Goal: Information Seeking & Learning: Learn about a topic

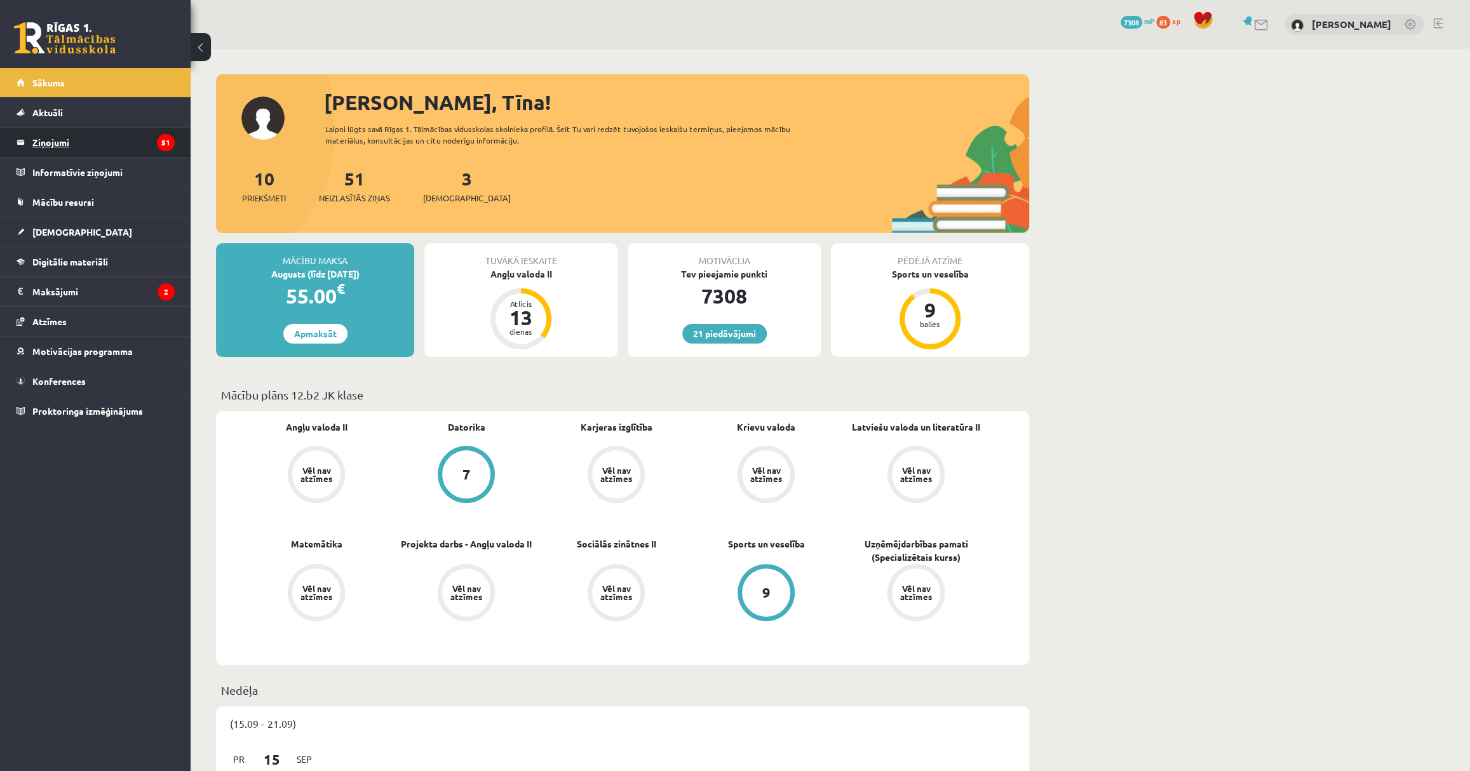
click at [130, 133] on legend "Ziņojumi 51" at bounding box center [103, 142] width 142 height 29
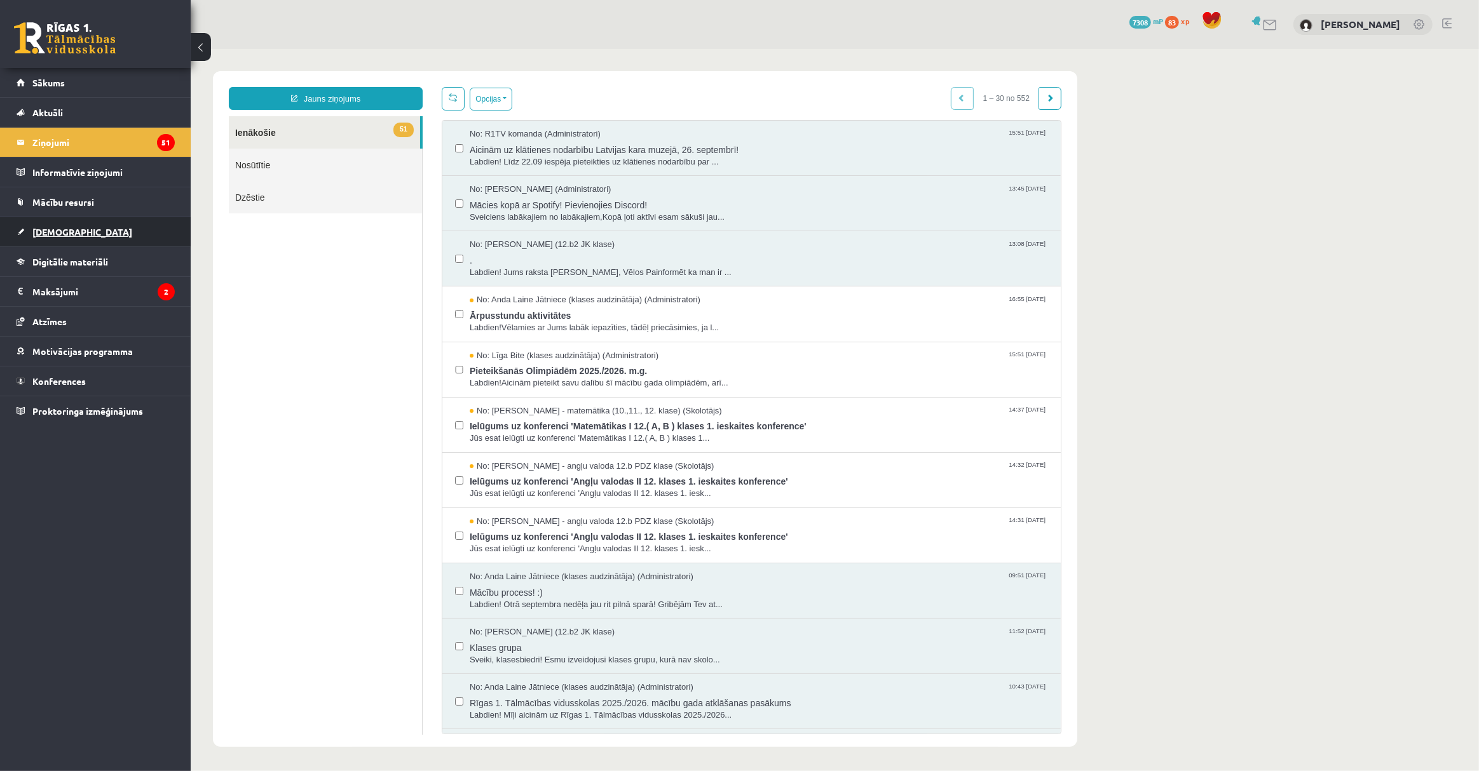
click at [90, 232] on link "[DEMOGRAPHIC_DATA]" at bounding box center [96, 231] width 158 height 29
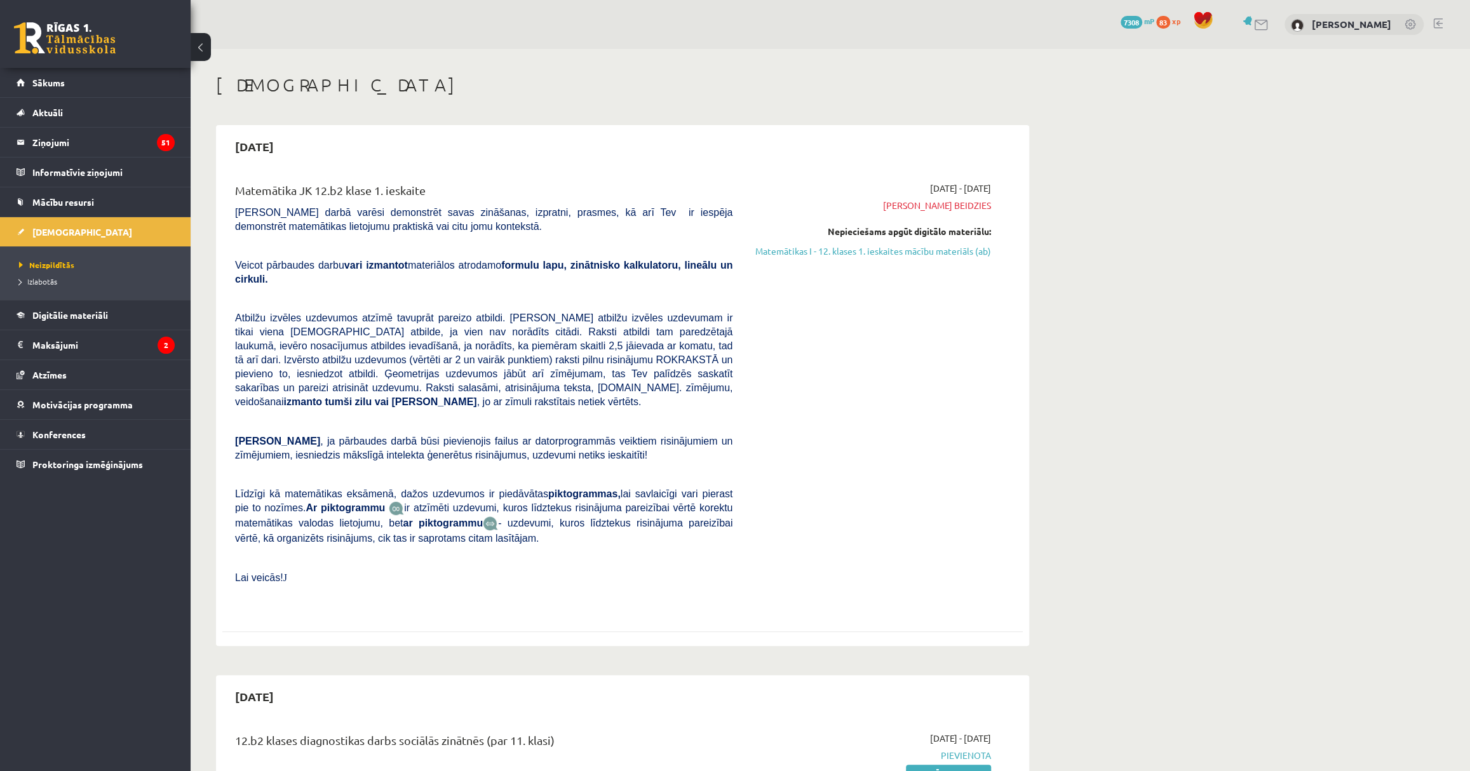
click at [85, 350] on legend "Maksājumi 2" at bounding box center [103, 344] width 142 height 29
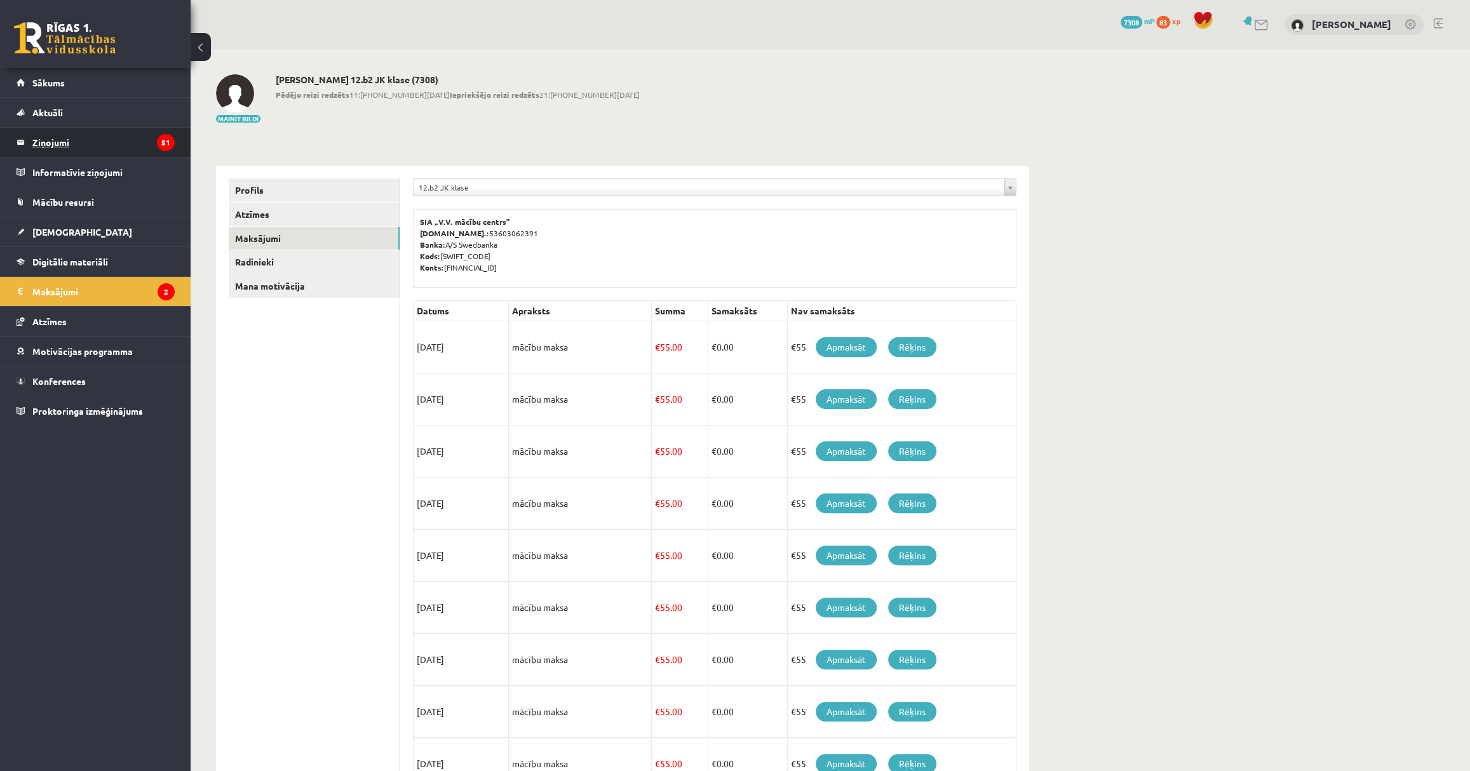
click at [66, 143] on legend "Ziņojumi 51" at bounding box center [103, 142] width 142 height 29
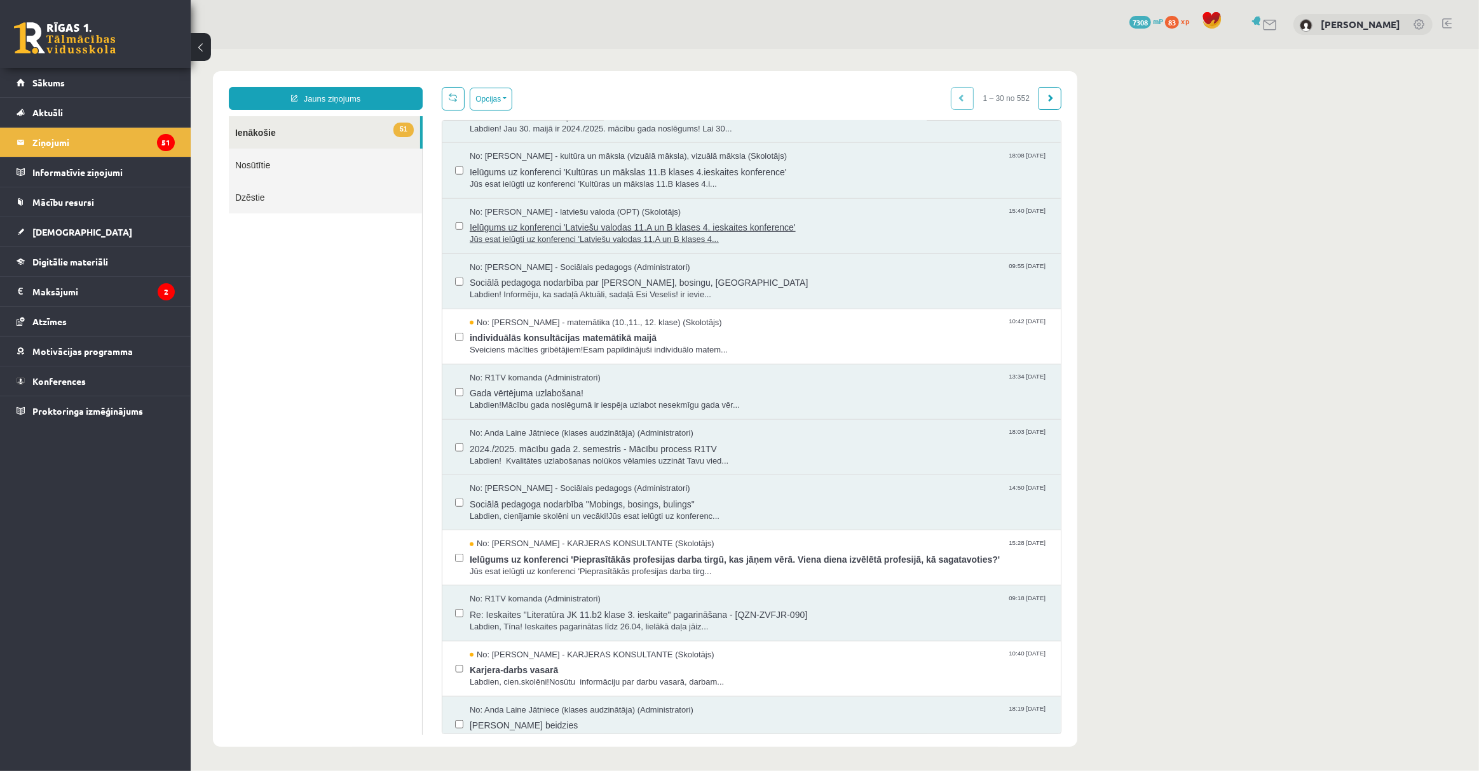
scroll to position [1045, 0]
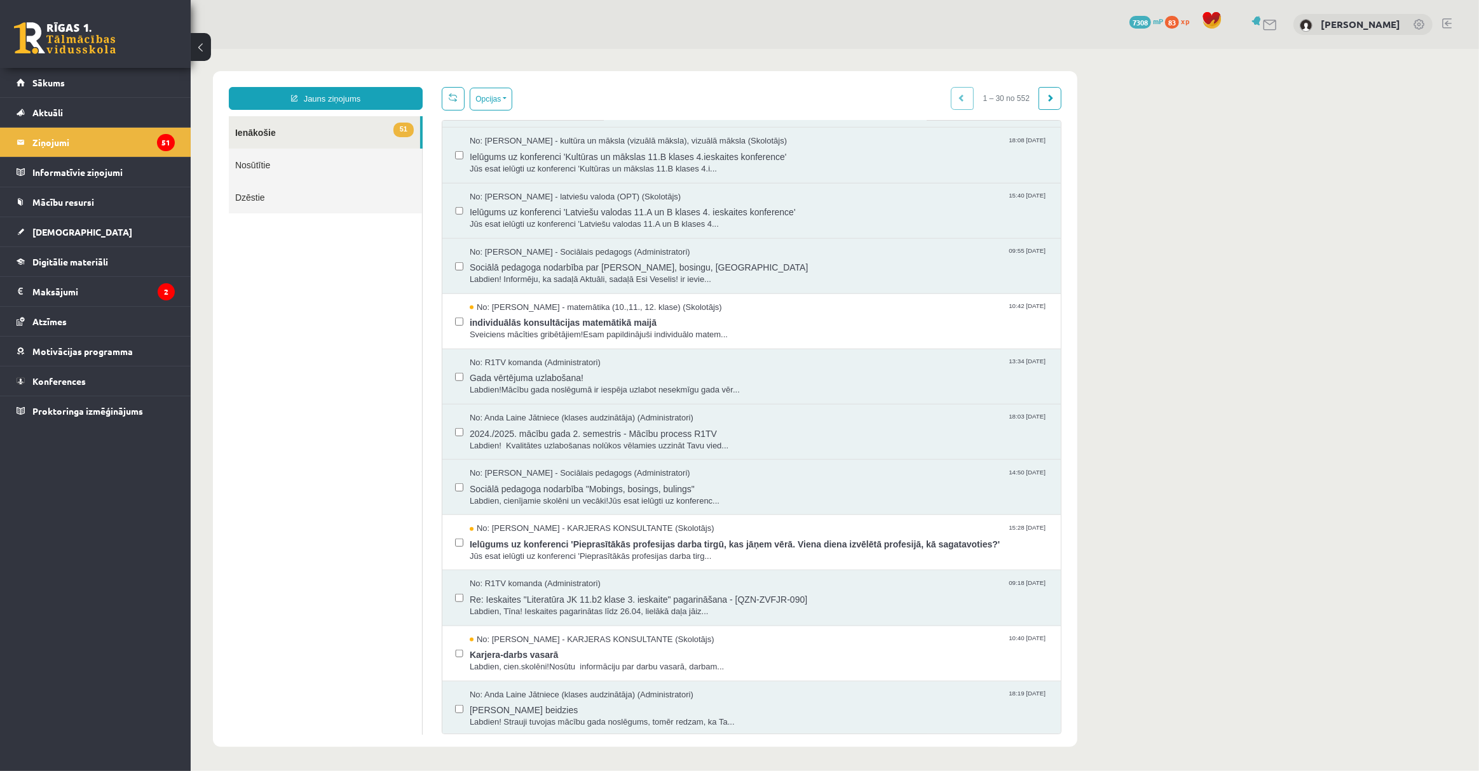
click at [58, 25] on link at bounding box center [65, 38] width 102 height 32
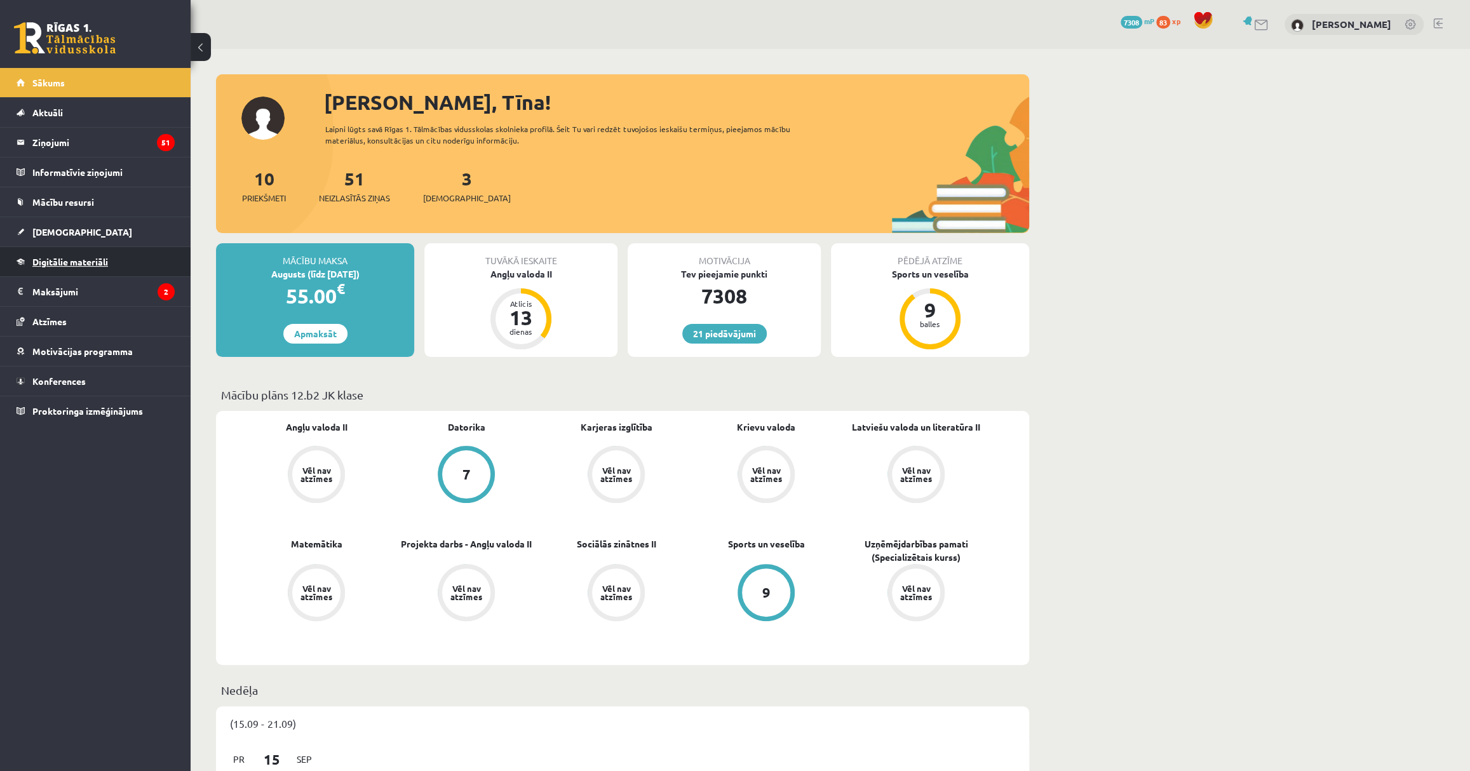
click at [102, 266] on span "Digitālie materiāli" at bounding box center [70, 261] width 76 height 11
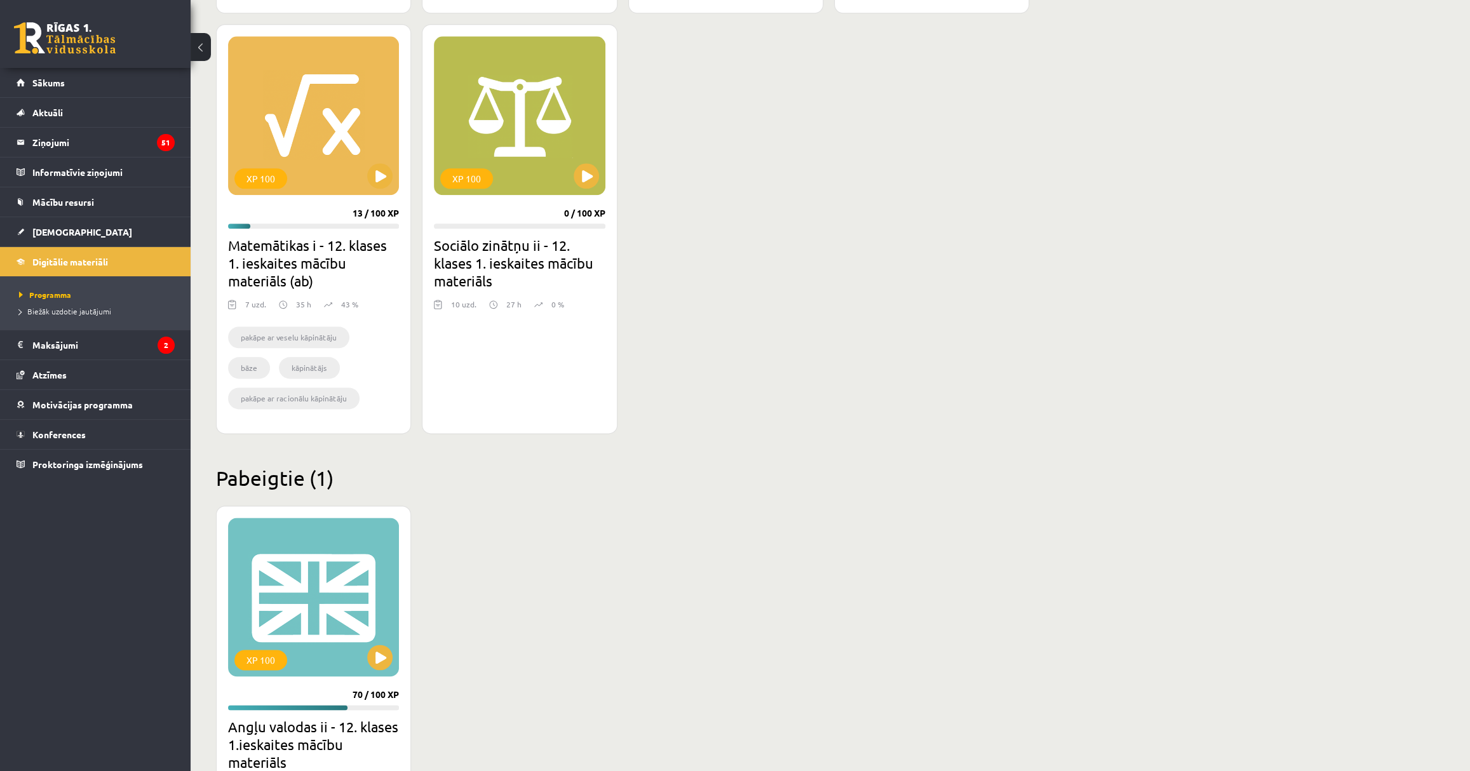
scroll to position [1040, 0]
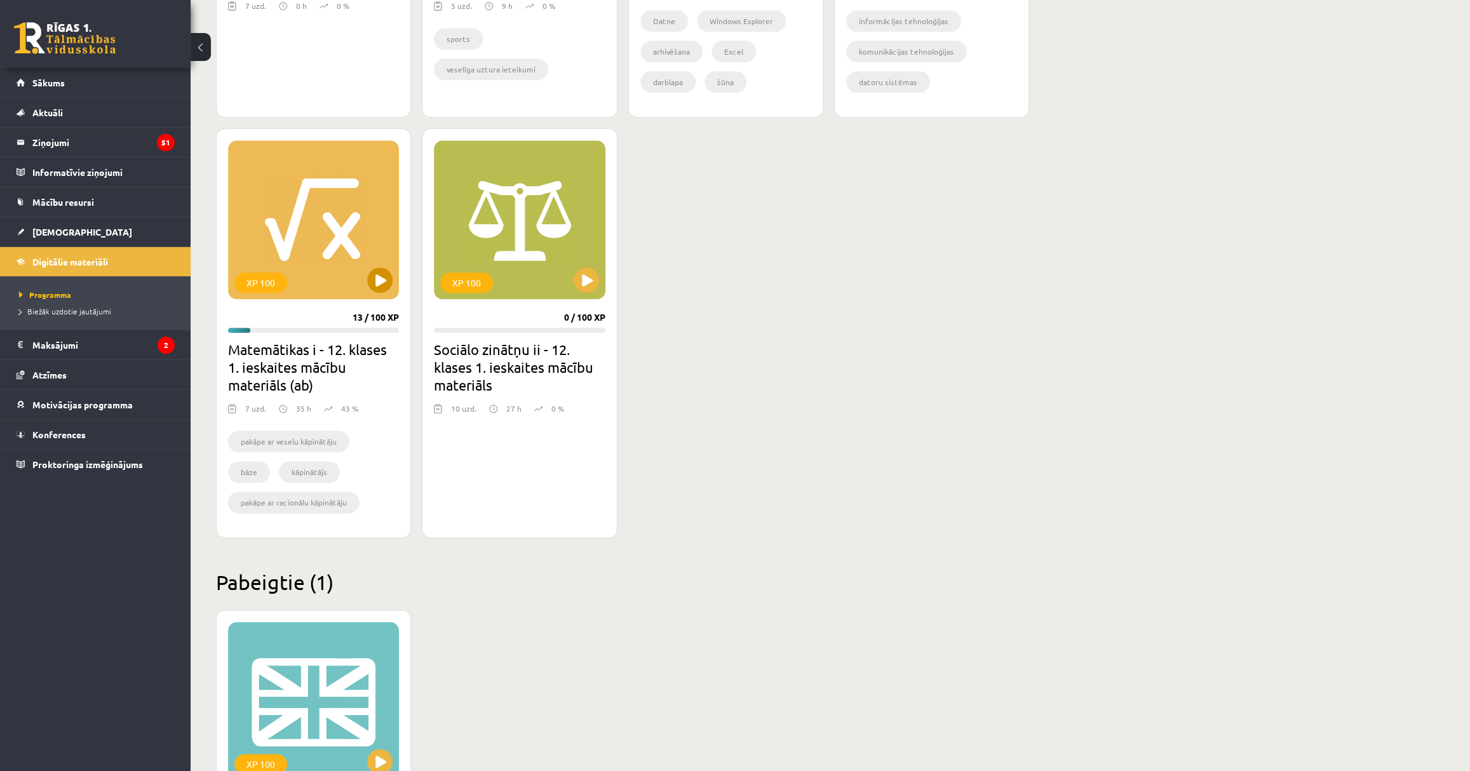
click at [258, 210] on div "XP 100" at bounding box center [313, 219] width 171 height 159
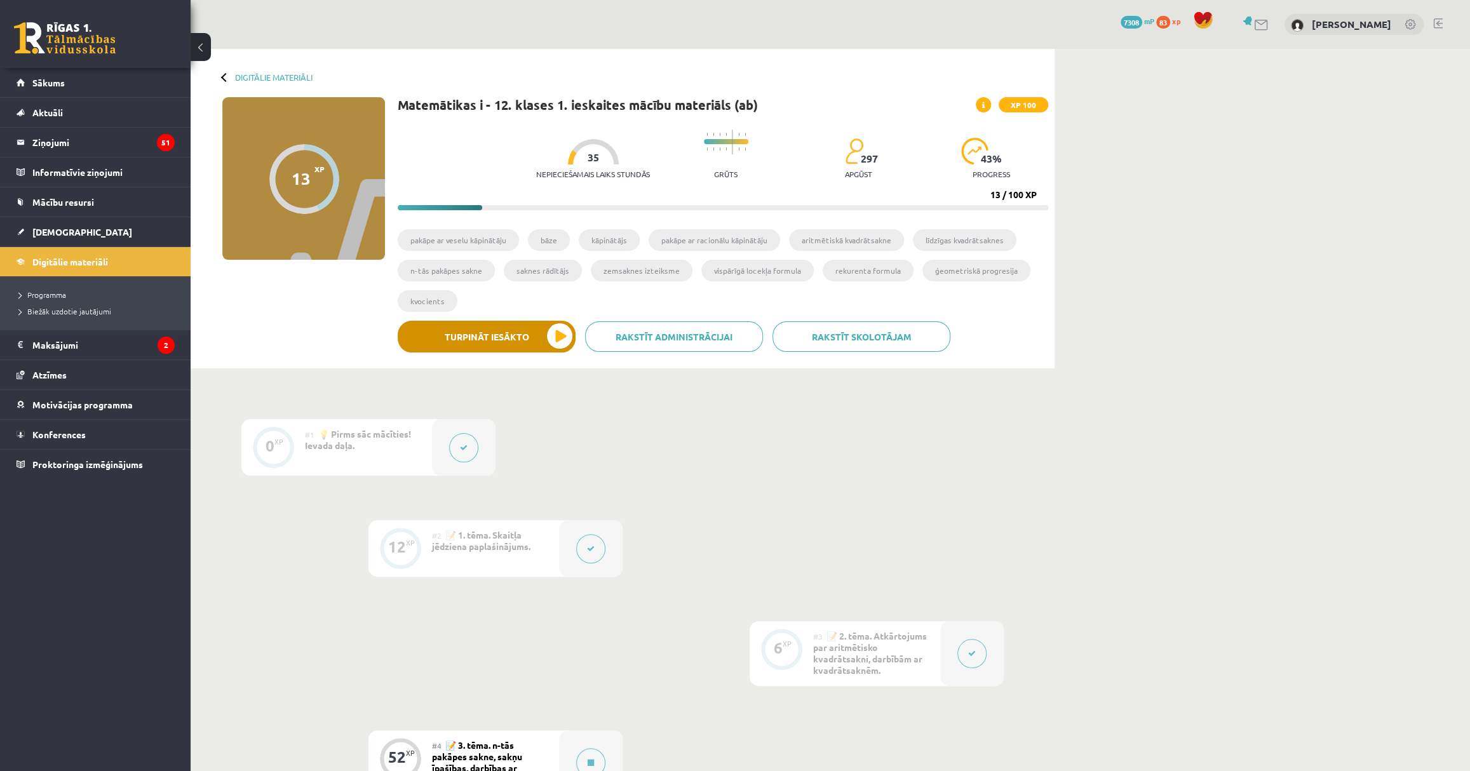
click at [557, 356] on div "Rakstīt skolotājam Rakstīt administrācijai Turpināt iesākto" at bounding box center [723, 341] width 651 height 41
click at [552, 333] on button "Turpināt iesākto" at bounding box center [487, 337] width 178 height 32
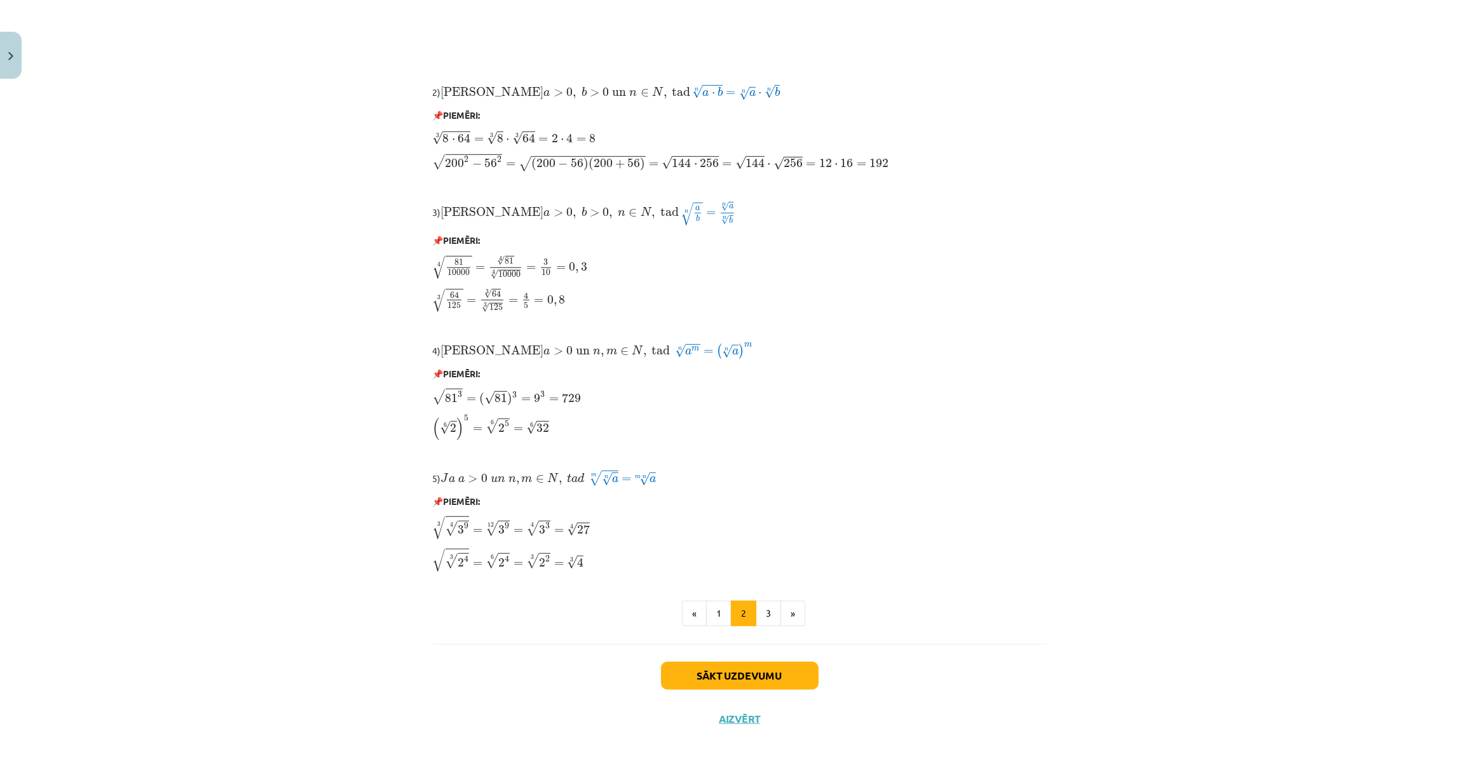
scroll to position [777, 0]
click at [785, 673] on button "Sākt uzdevumu" at bounding box center [740, 675] width 158 height 28
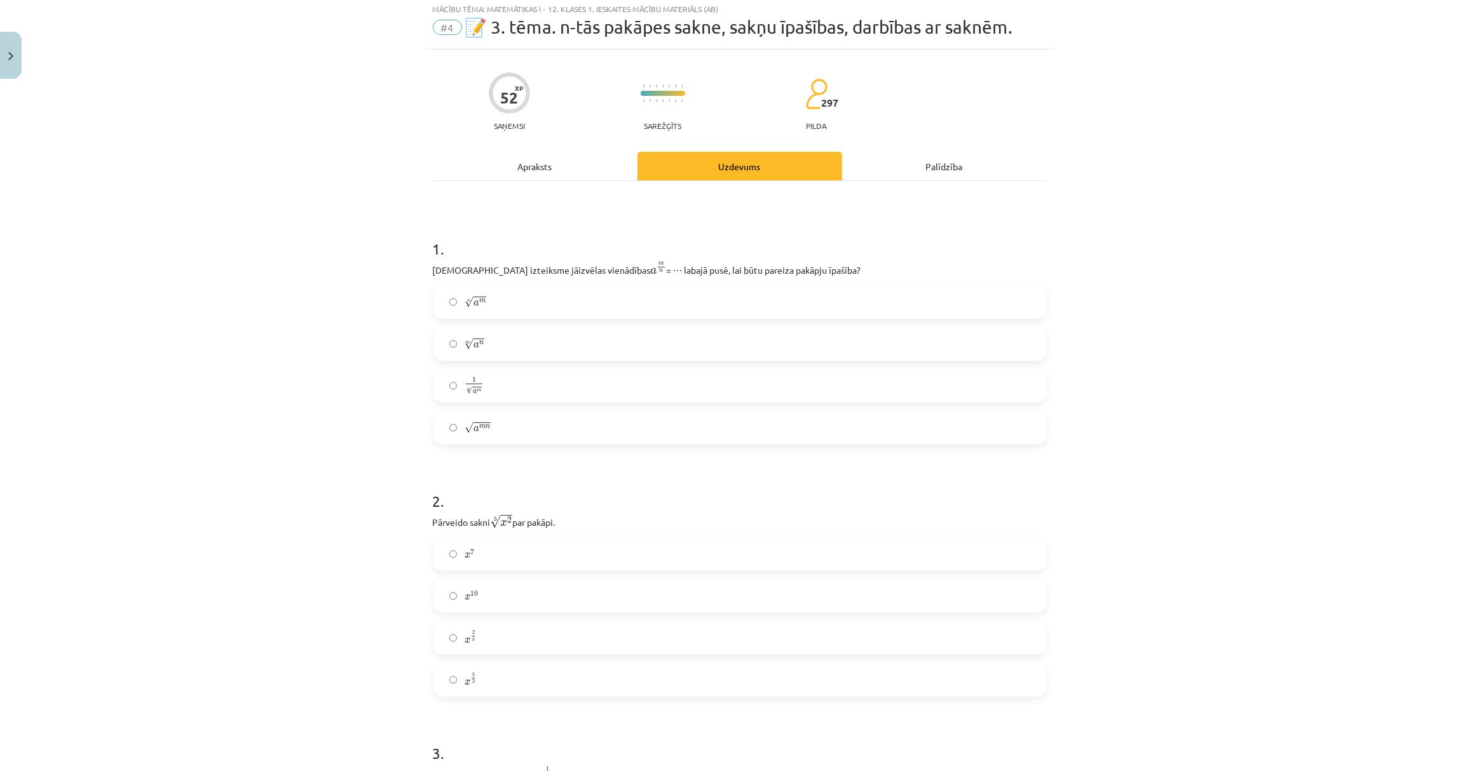
scroll to position [32, 0]
click at [496, 339] on label "m √ a n a n m" at bounding box center [739, 347] width 611 height 32
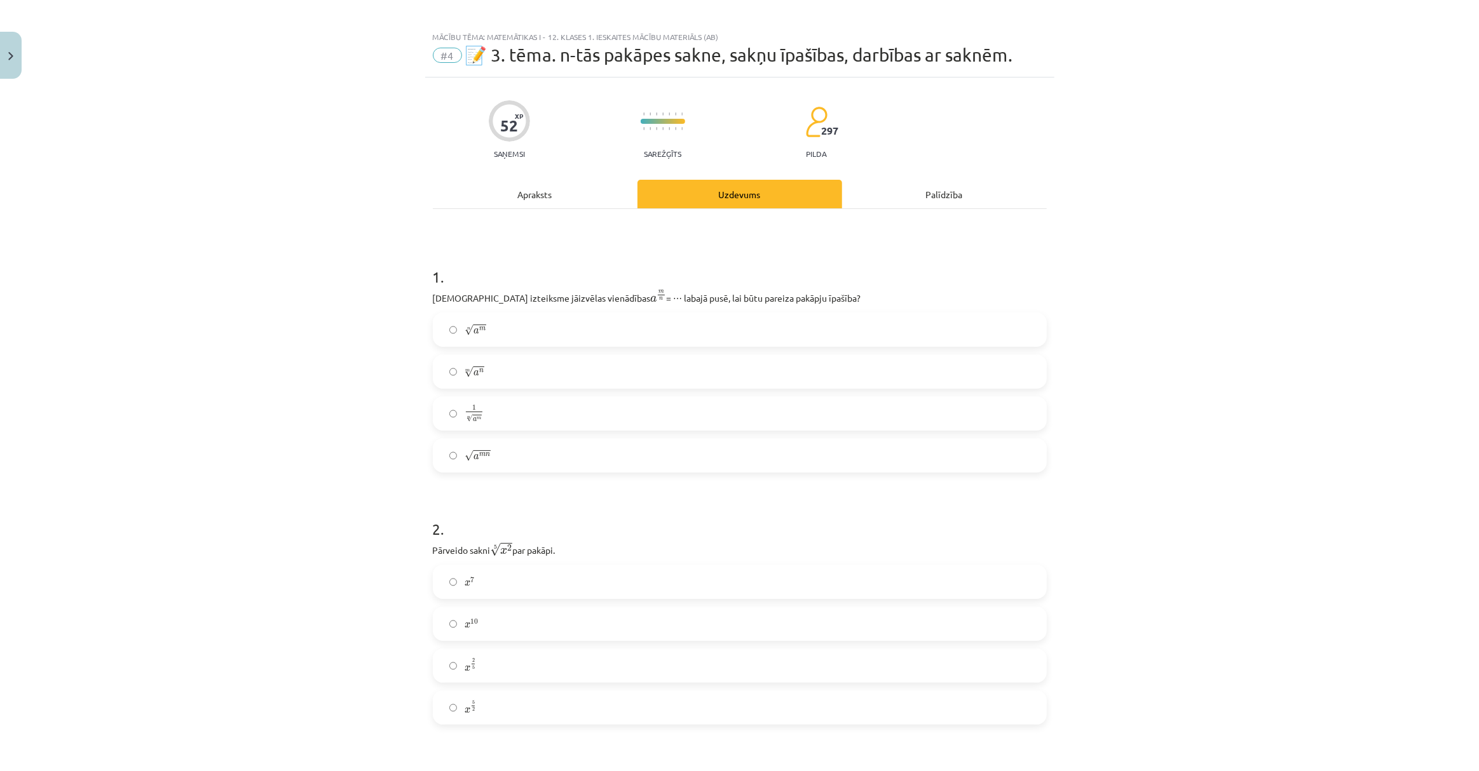
scroll to position [0, 0]
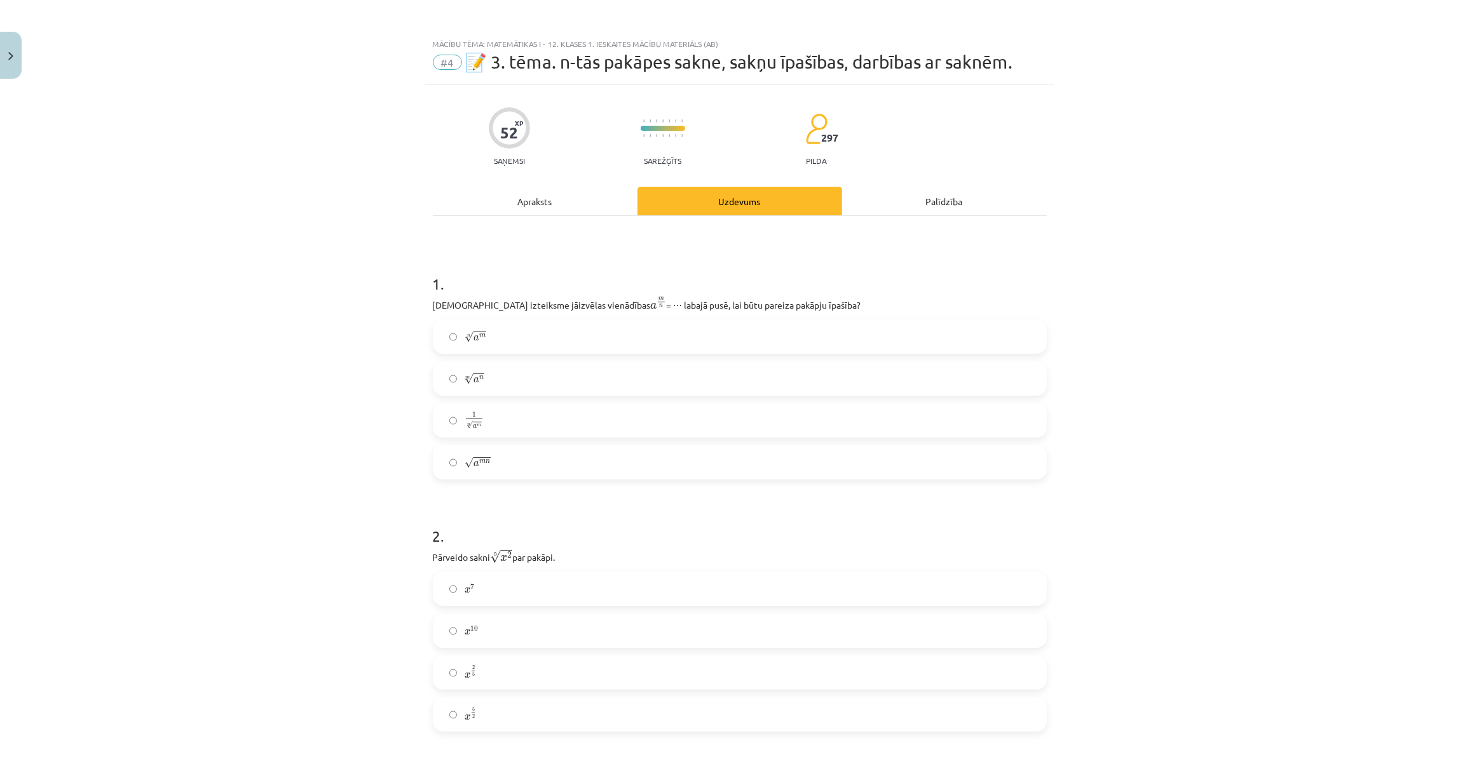
click at [474, 345] on label "n √ a m a m n" at bounding box center [739, 337] width 611 height 32
click at [465, 338] on span "√" at bounding box center [469, 337] width 9 height 11
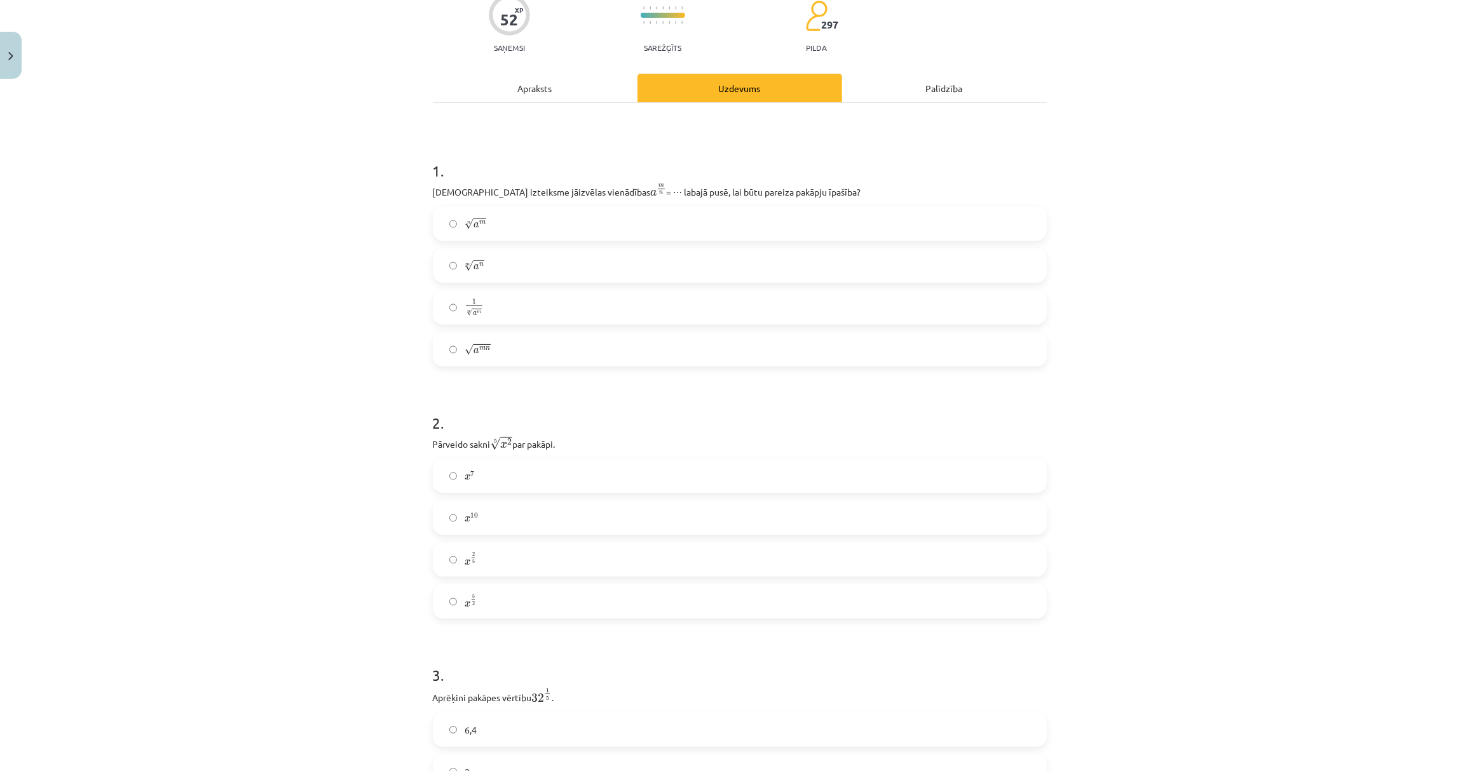
scroll to position [115, 0]
click at [465, 561] on span "x" at bounding box center [468, 561] width 6 height 6
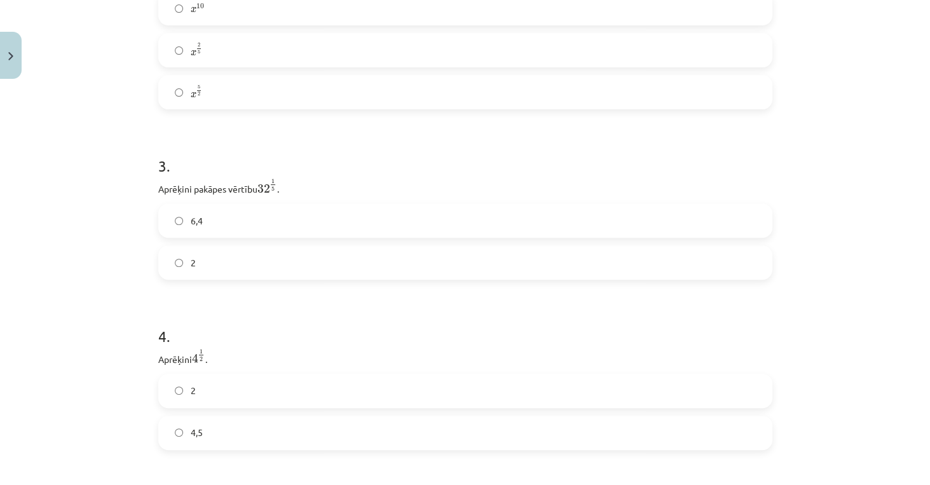
scroll to position [637, 0]
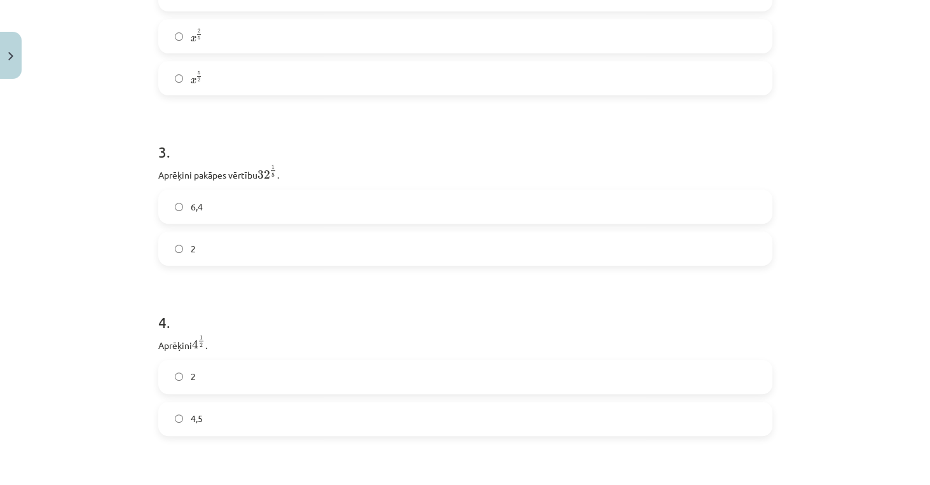
click at [184, 245] on label "2" at bounding box center [465, 249] width 611 height 32
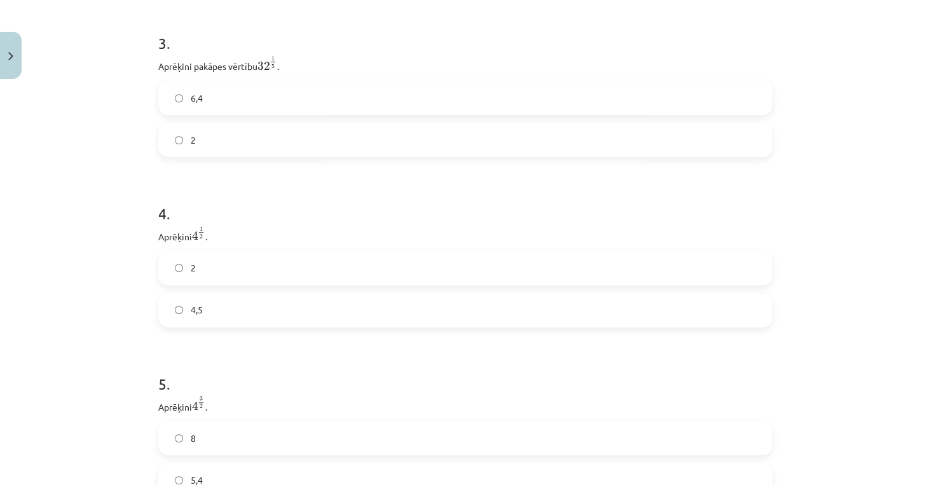
scroll to position [745, 0]
click at [193, 273] on label "2" at bounding box center [465, 268] width 611 height 32
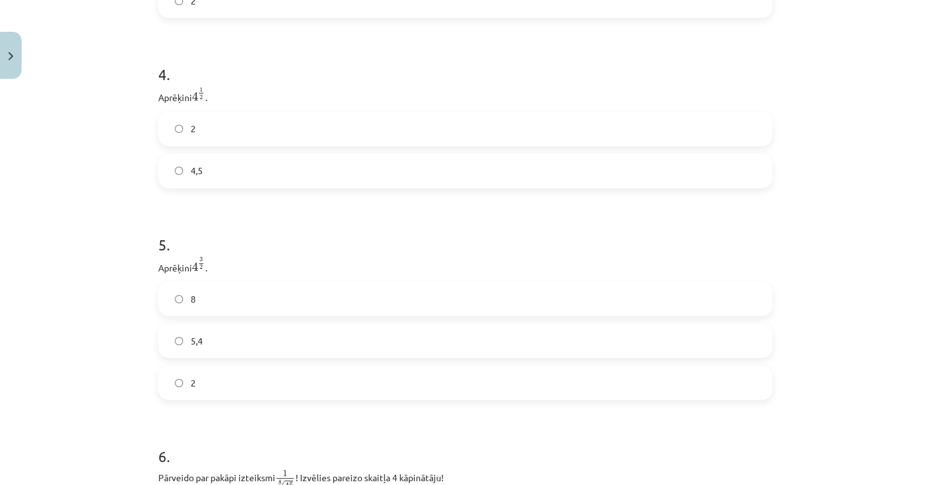
scroll to position [891, 0]
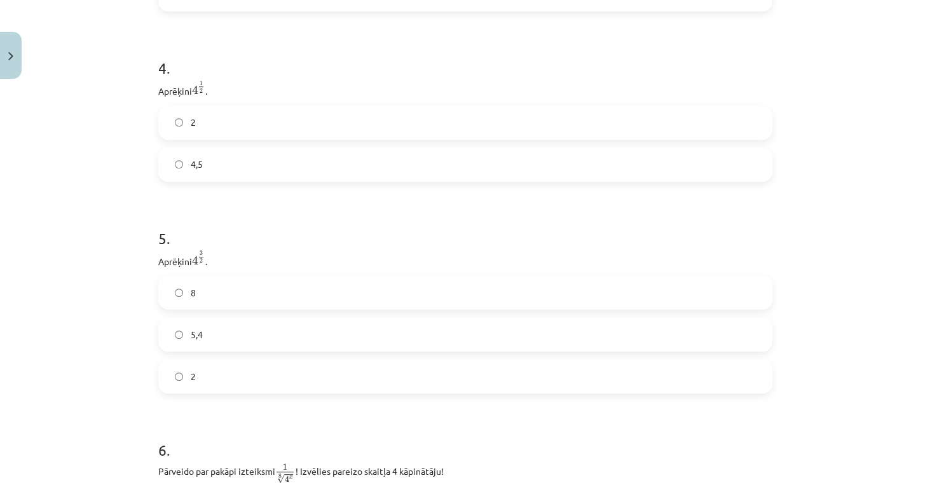
click at [199, 299] on label "8" at bounding box center [465, 292] width 611 height 32
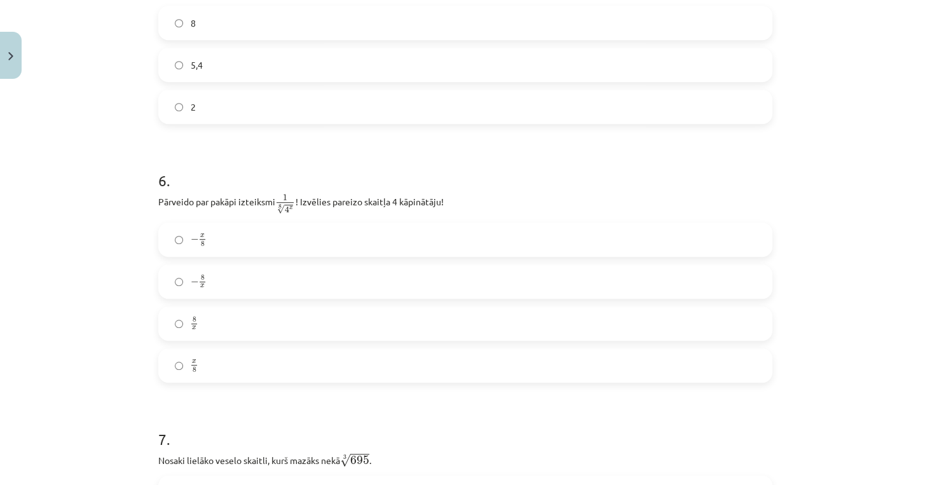
scroll to position [1181, 0]
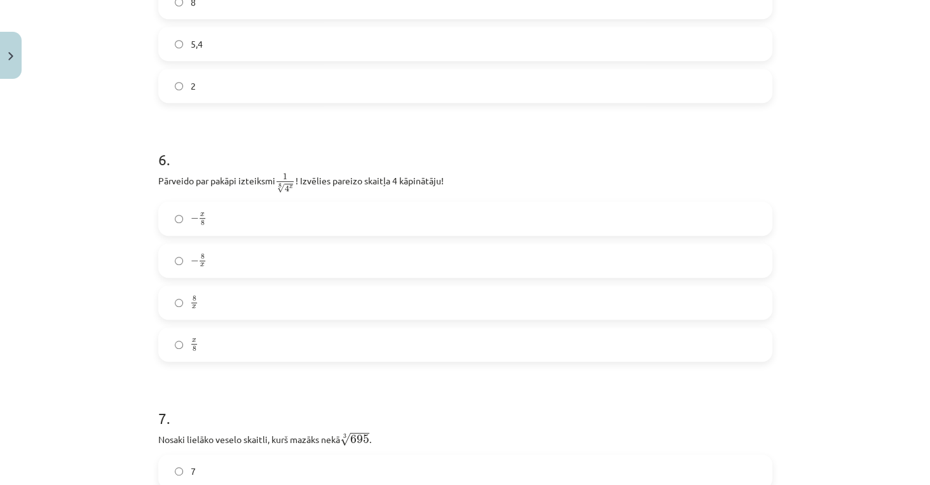
click at [237, 226] on label "− x 8 − x 8" at bounding box center [465, 219] width 611 height 32
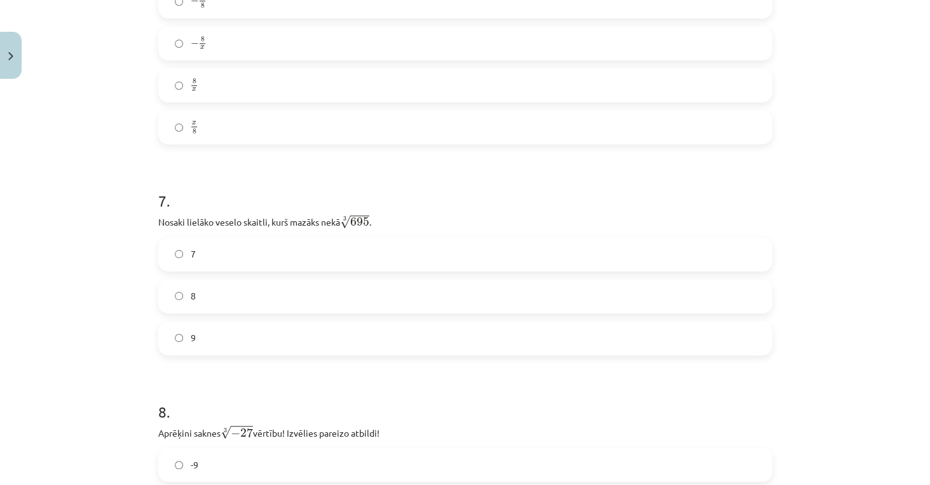
scroll to position [1399, 0]
click at [207, 302] on label "8" at bounding box center [465, 296] width 611 height 32
click at [207, 299] on label "8" at bounding box center [465, 296] width 611 height 32
click at [194, 299] on label "8" at bounding box center [465, 296] width 611 height 32
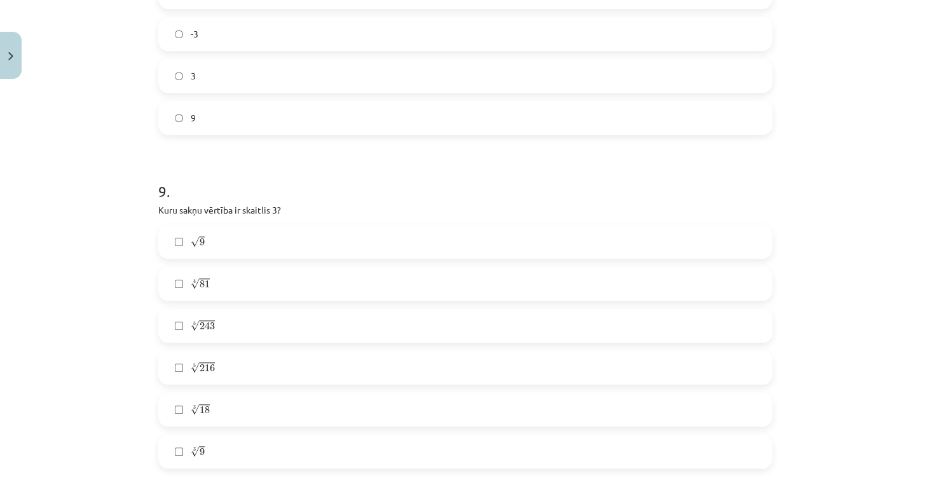
scroll to position [1908, 0]
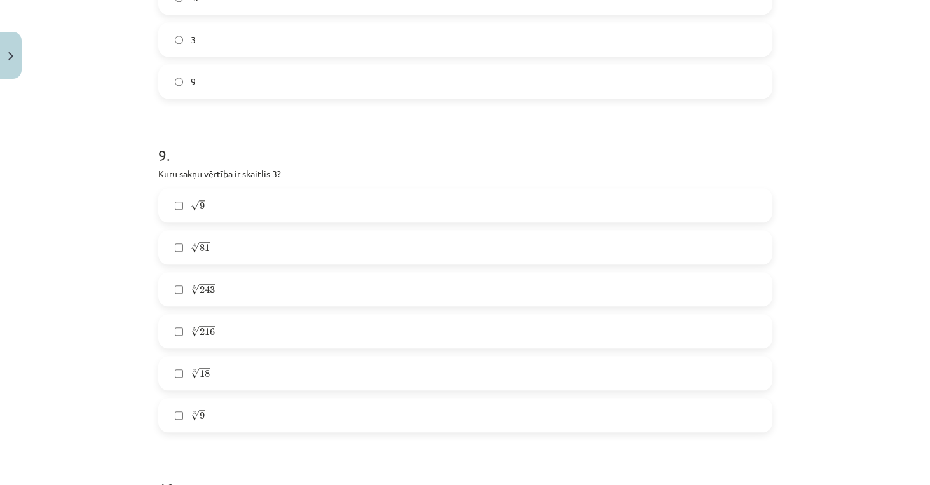
click at [174, 298] on label "5 √ 243 243 5" at bounding box center [465, 289] width 611 height 32
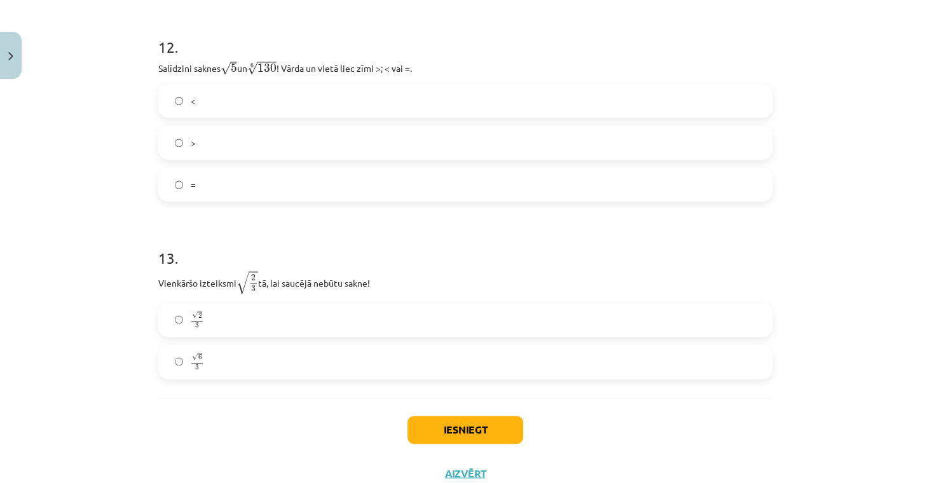
scroll to position [2815, 0]
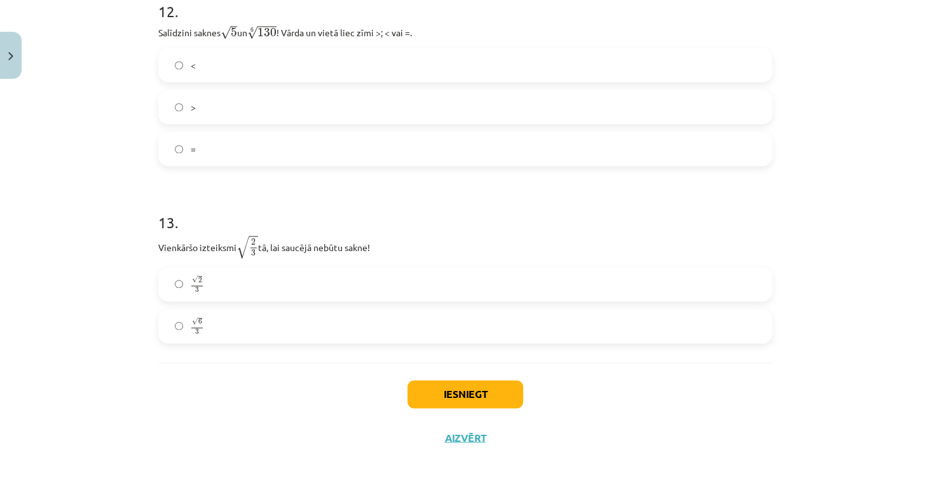
click at [181, 329] on label "√ 6 3 6 3" at bounding box center [465, 326] width 611 height 32
click at [466, 395] on button "Iesniegt" at bounding box center [465, 394] width 116 height 28
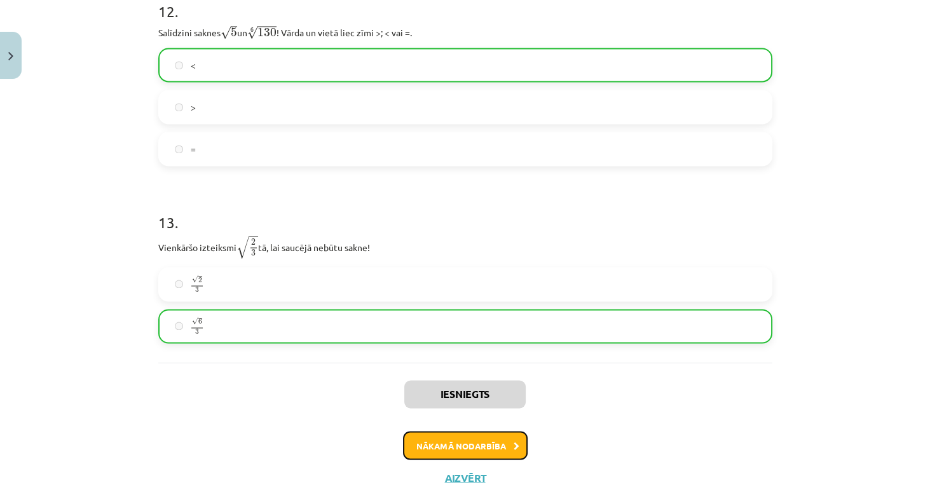
click at [428, 440] on button "Nākamā nodarbība" at bounding box center [465, 445] width 125 height 29
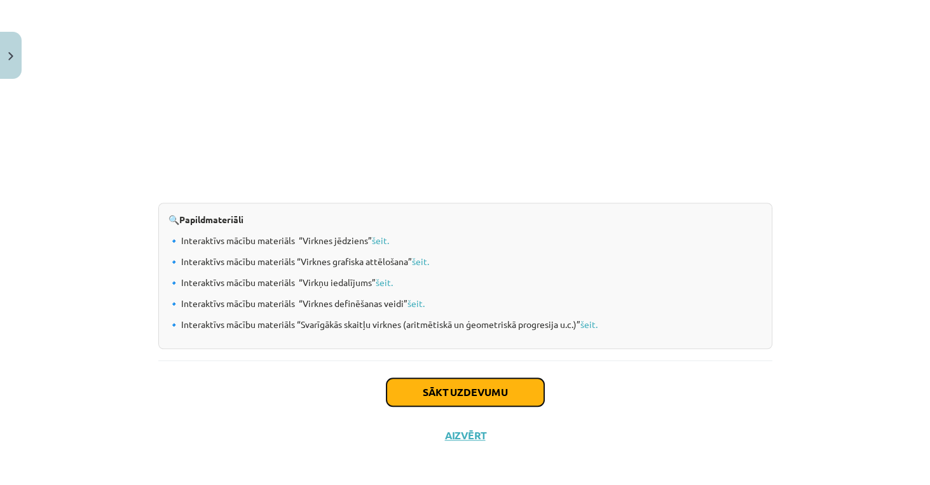
click at [424, 396] on button "Sākt uzdevumu" at bounding box center [465, 392] width 158 height 28
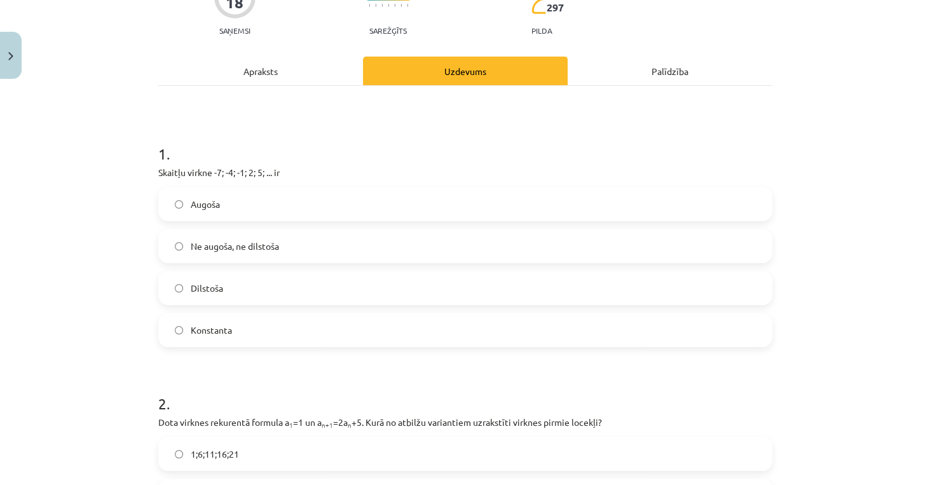
scroll to position [32, 0]
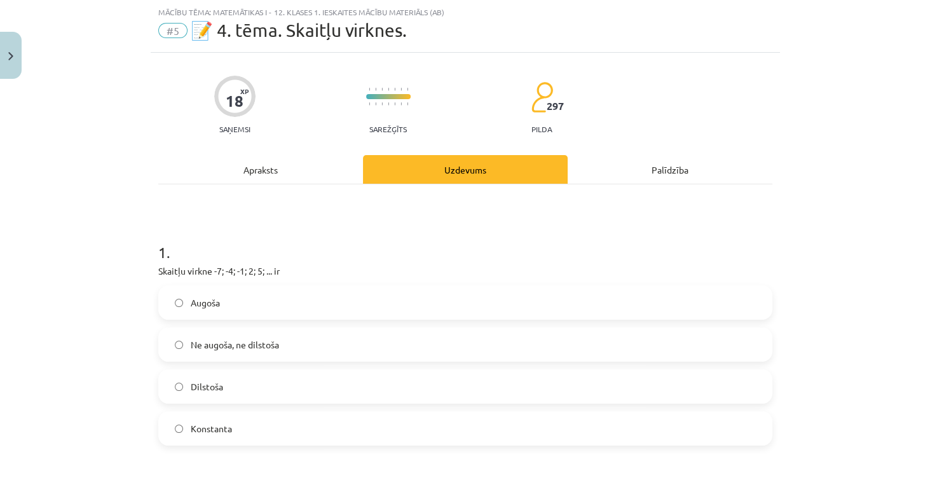
click at [194, 390] on span "Dilstoša" at bounding box center [207, 386] width 32 height 13
click at [221, 302] on label "Augoša" at bounding box center [465, 303] width 611 height 32
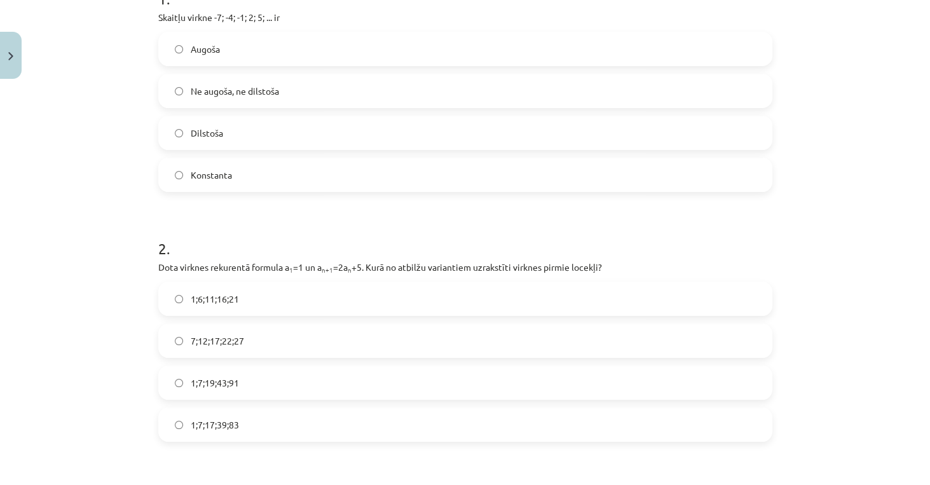
scroll to position [286, 0]
click at [198, 384] on span "1;7;19;43;91" at bounding box center [215, 382] width 48 height 13
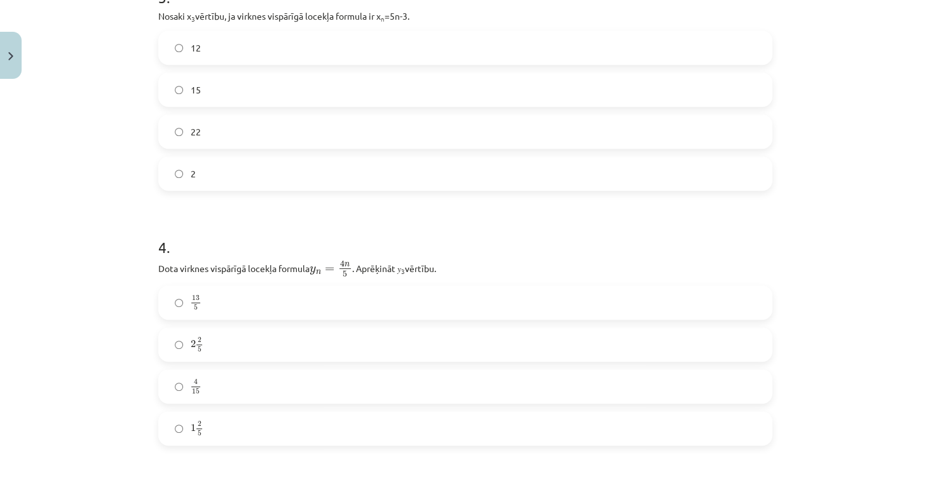
scroll to position [794, 0]
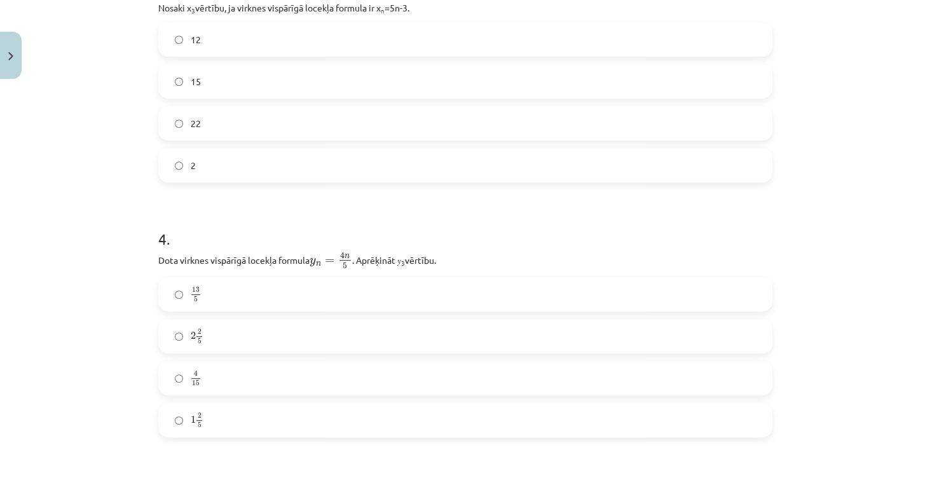
click at [182, 337] on label "2 2 5 2 2 5" at bounding box center [465, 336] width 611 height 32
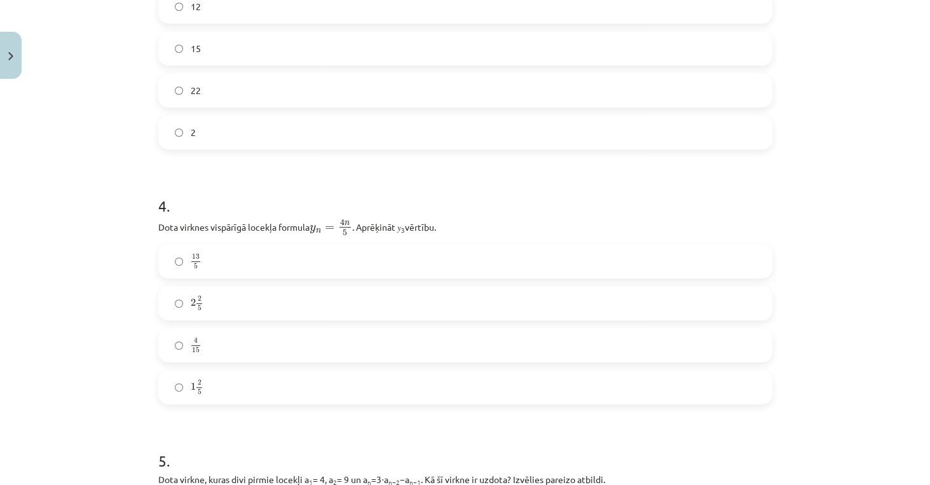
scroll to position [1085, 0]
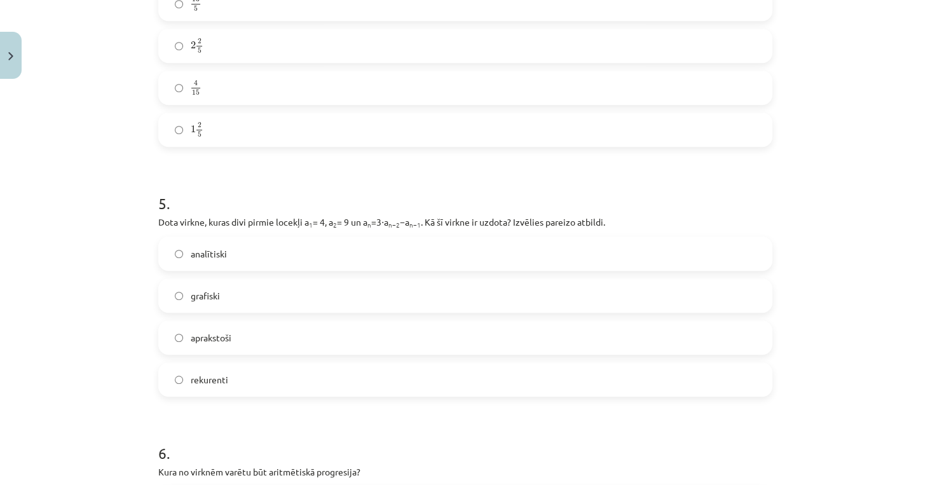
click at [221, 374] on span "rekurenti" at bounding box center [209, 379] width 37 height 13
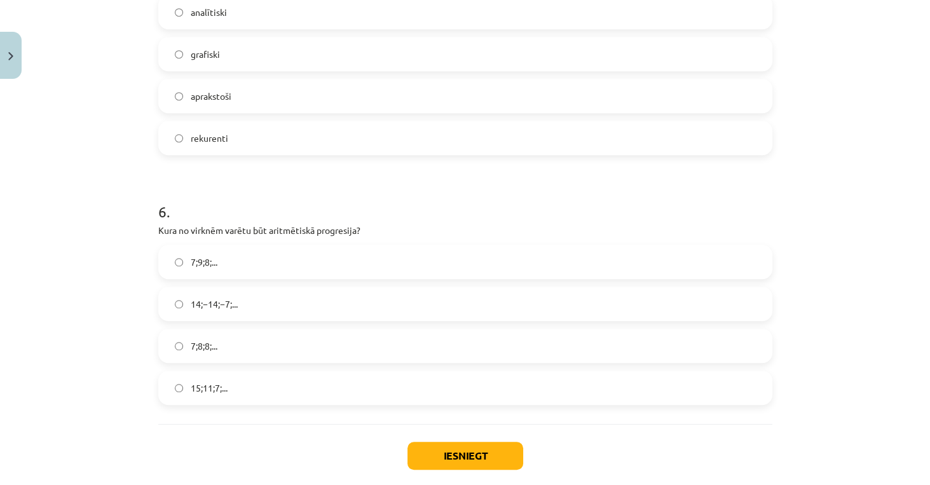
scroll to position [1339, 0]
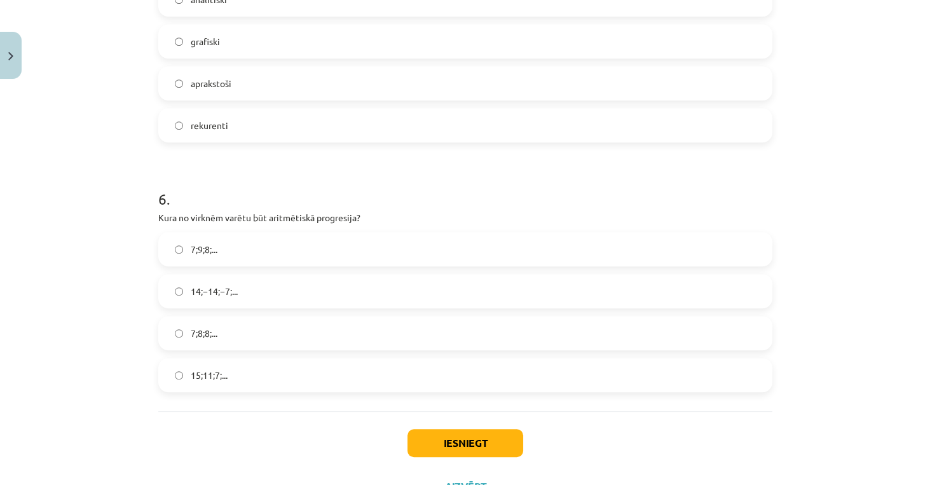
click at [191, 375] on span "15;11;7;..." at bounding box center [209, 375] width 37 height 13
click at [458, 447] on button "Iesniegt" at bounding box center [465, 443] width 116 height 28
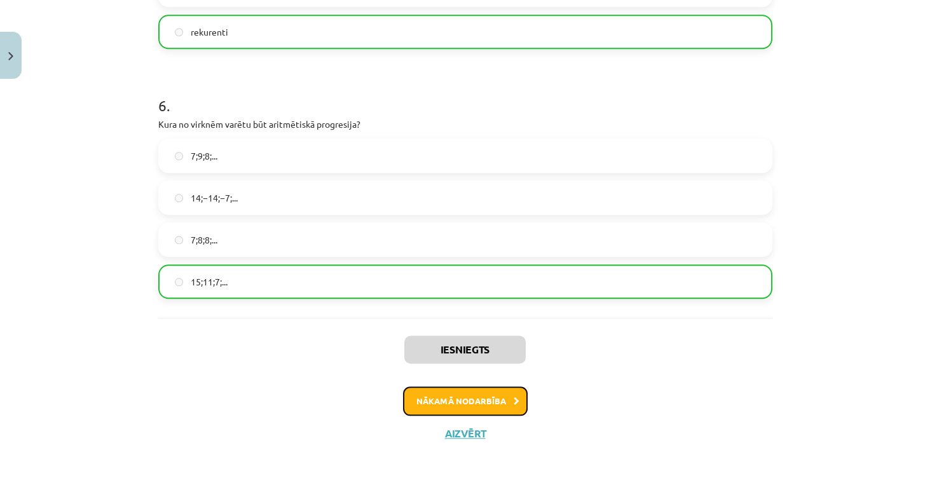
click at [459, 405] on button "Nākamā nodarbība" at bounding box center [465, 400] width 125 height 29
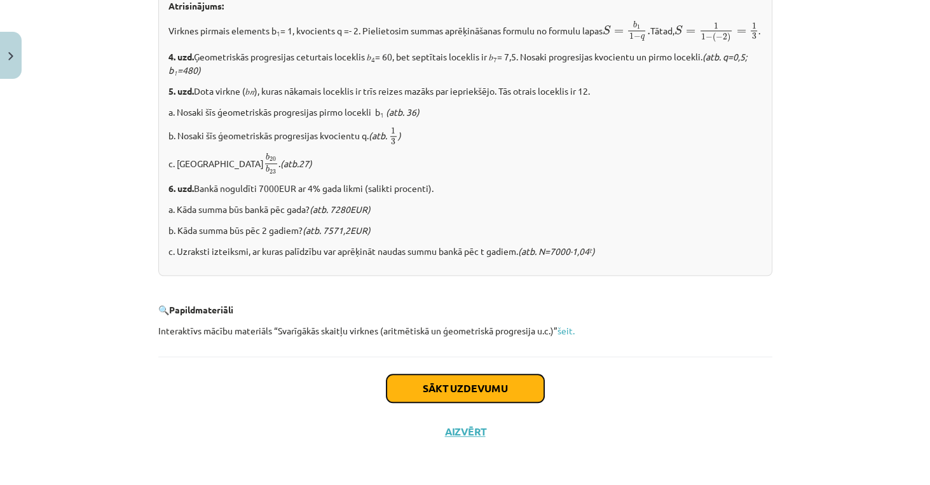
click at [449, 393] on button "Sākt uzdevumu" at bounding box center [465, 388] width 158 height 28
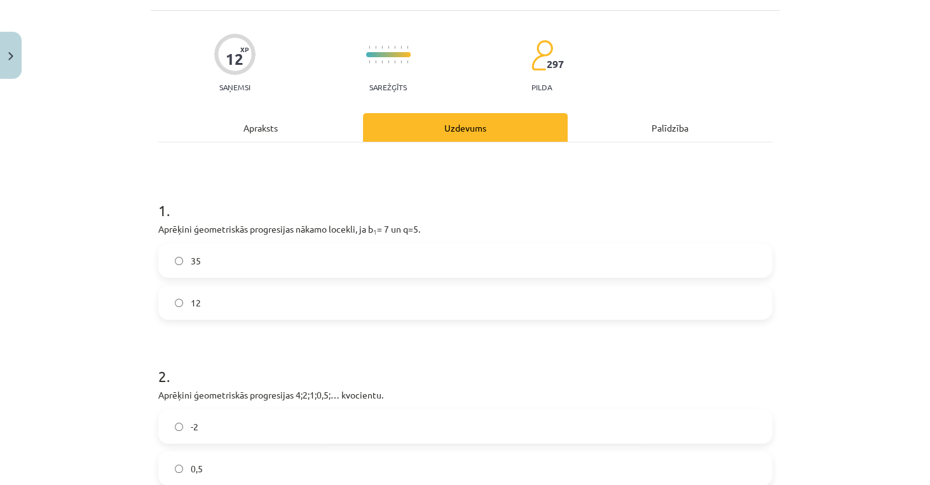
scroll to position [32, 0]
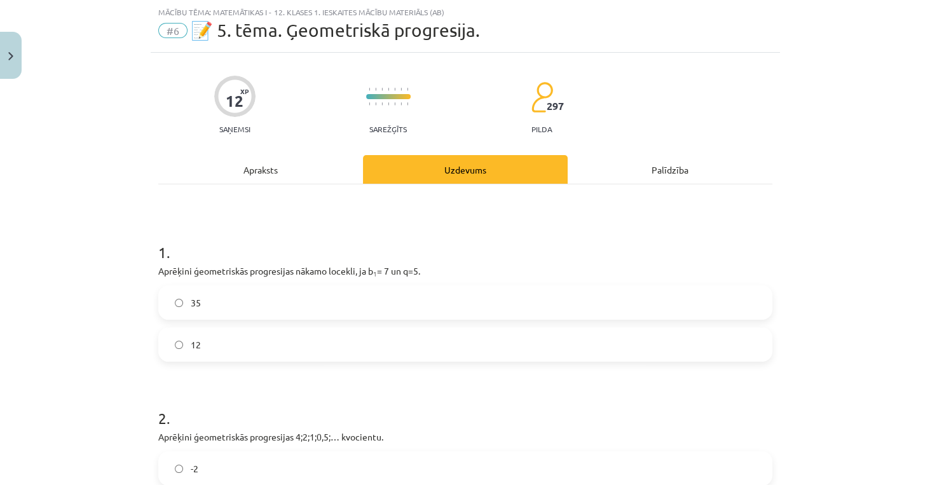
click at [219, 304] on label "35" at bounding box center [465, 303] width 611 height 32
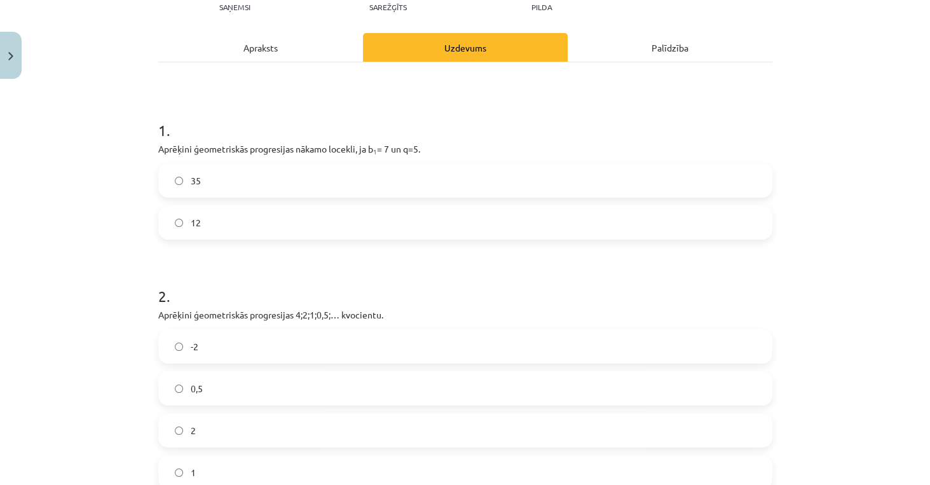
scroll to position [177, 0]
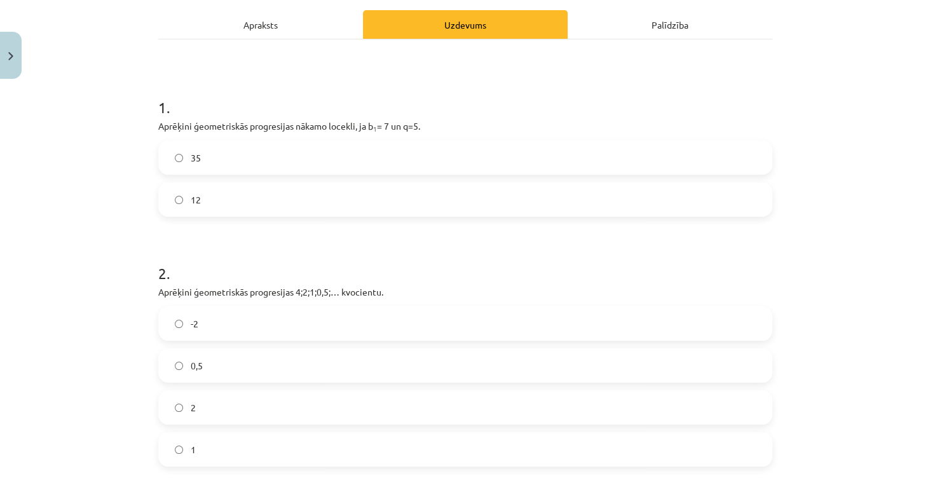
click at [183, 401] on label "2" at bounding box center [465, 407] width 611 height 32
click at [192, 360] on span "0,5" at bounding box center [197, 365] width 12 height 13
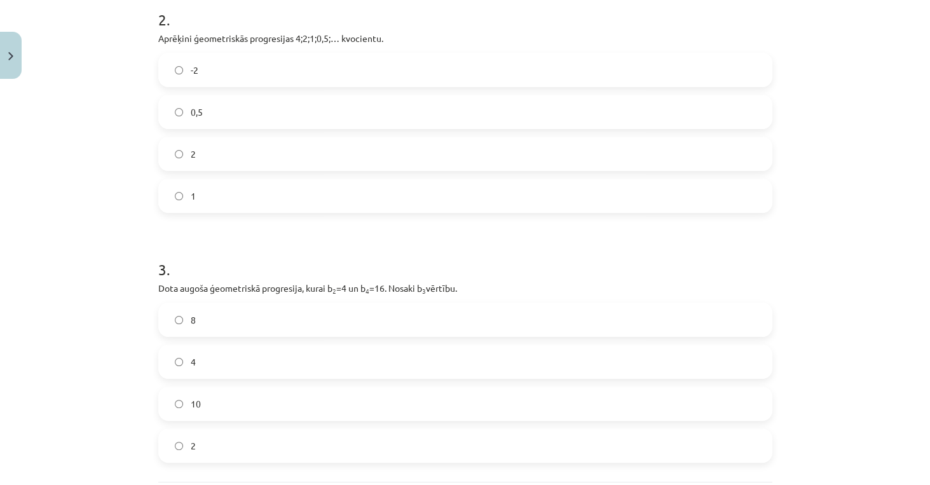
scroll to position [431, 0]
click at [194, 313] on label "8" at bounding box center [465, 319] width 611 height 32
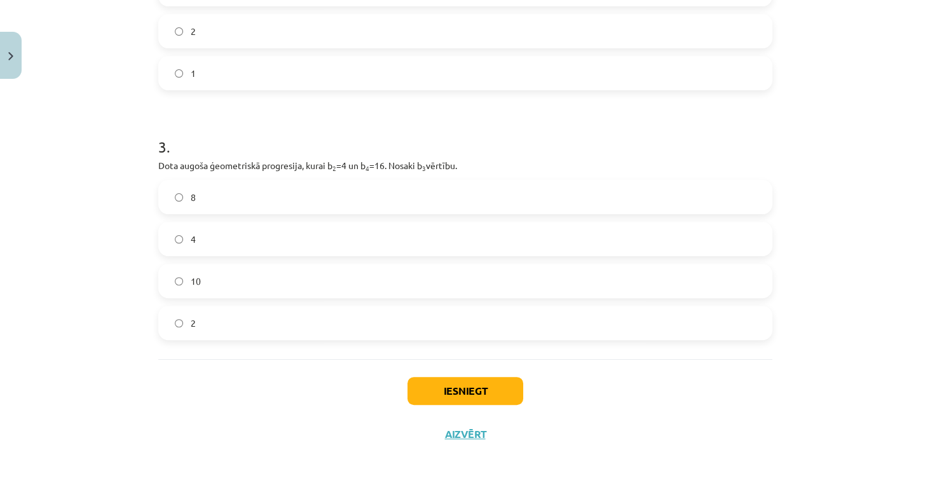
scroll to position [555, 0]
click at [469, 395] on button "Iesniegt" at bounding box center [465, 389] width 116 height 28
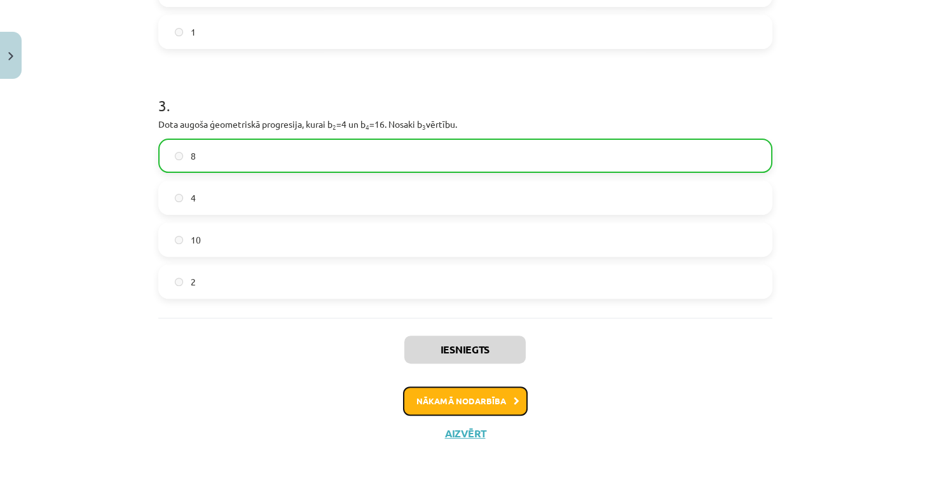
click at [486, 402] on button "Nākamā nodarbība" at bounding box center [465, 400] width 125 height 29
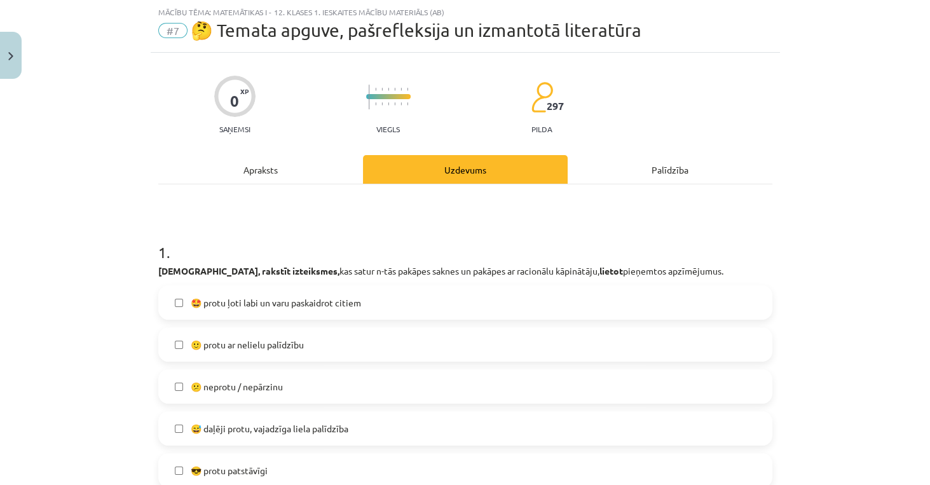
scroll to position [140, 0]
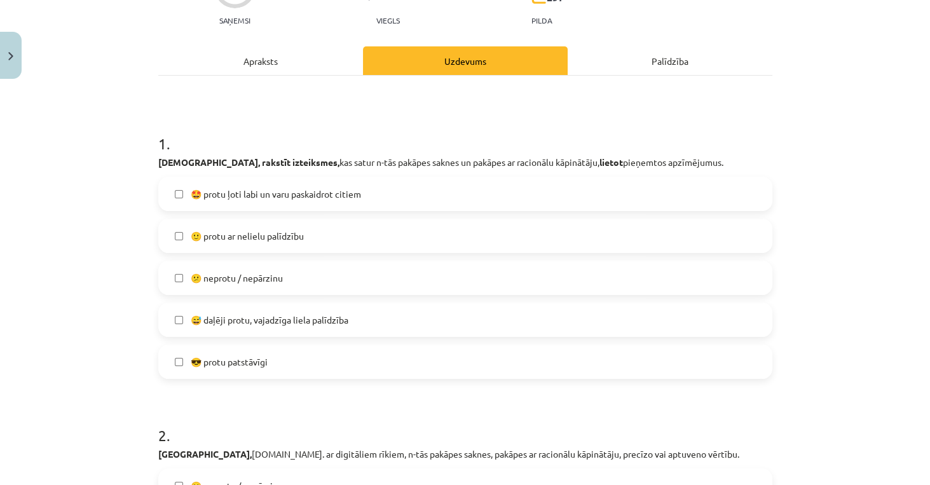
click at [253, 187] on span "🤩 protu ļoti labi un varu paskaidrot citiem" at bounding box center [276, 193] width 170 height 13
click at [260, 240] on span "🙂 protu ar nelielu palīdzību" at bounding box center [247, 235] width 113 height 13
click at [255, 234] on span "🙂 protu ar nelielu palīdzību" at bounding box center [247, 235] width 113 height 13
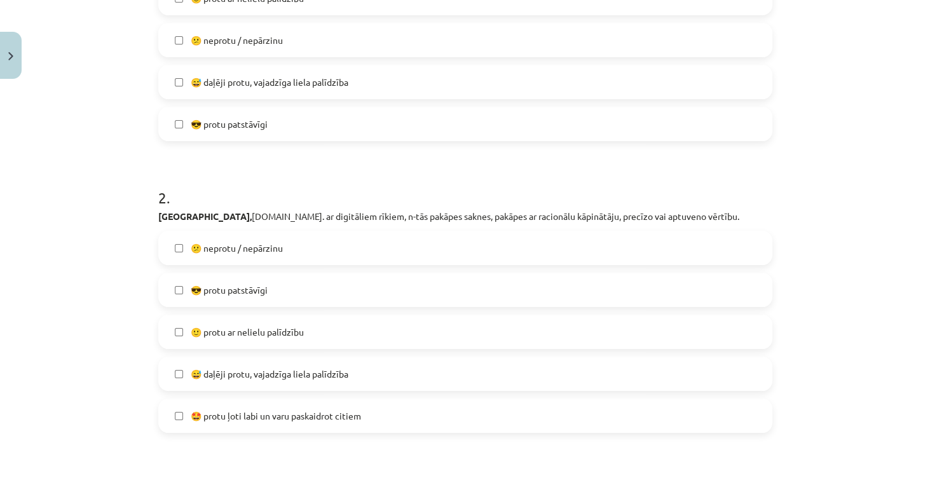
scroll to position [395, 0]
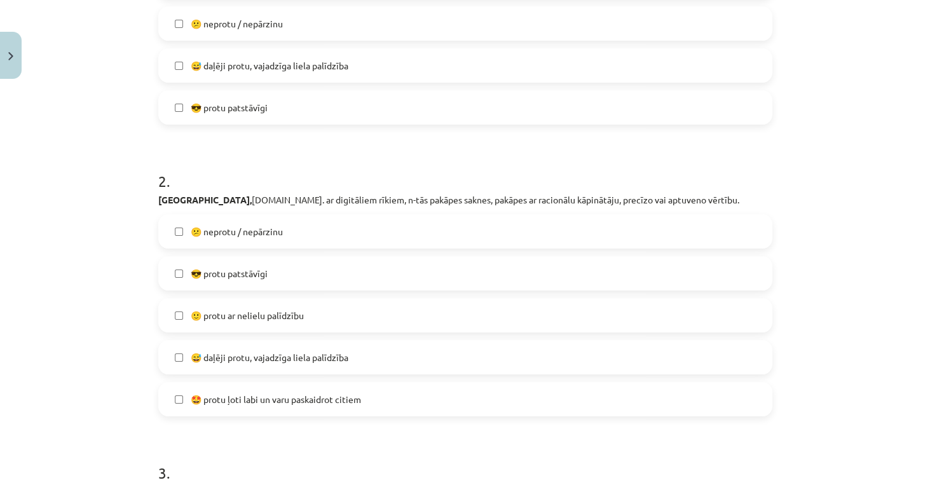
click at [245, 320] on span "🙂 protu ar nelielu palīdzību" at bounding box center [247, 315] width 113 height 13
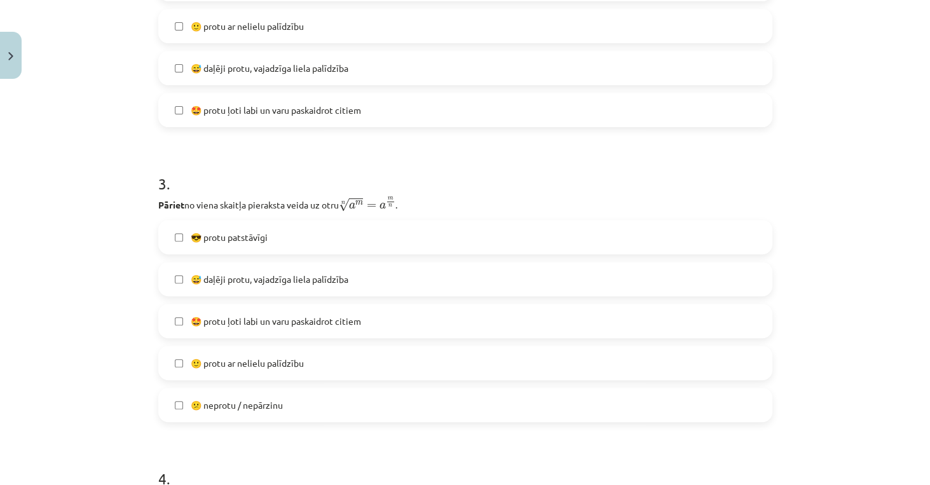
scroll to position [685, 0]
click at [231, 278] on span "😅 daļēji protu, vajadzīga liela palīdzība" at bounding box center [270, 277] width 158 height 13
drag, startPoint x: 231, startPoint y: 278, endPoint x: 215, endPoint y: 318, distance: 43.7
click at [215, 318] on span "🤩 protu ļoti labi un varu paskaidrot citiem" at bounding box center [276, 319] width 170 height 13
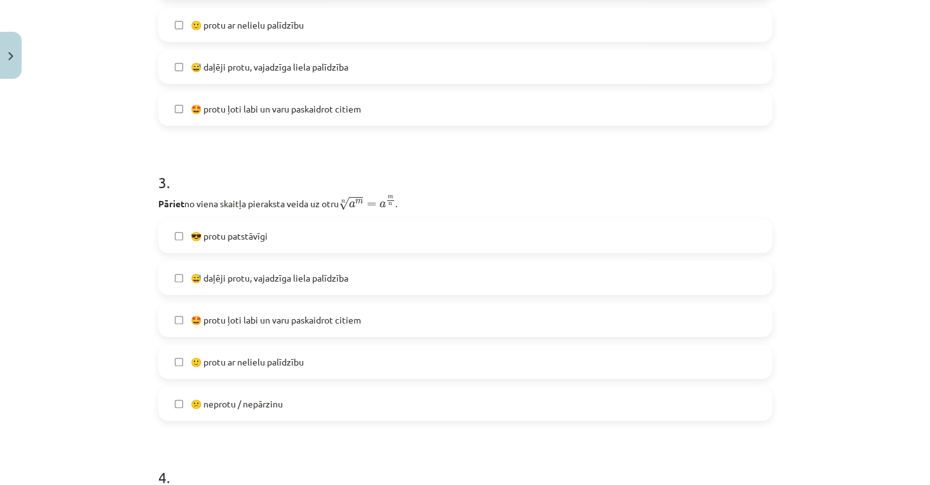
click at [214, 316] on span "🤩 protu ļoti labi un varu paskaidrot citiem" at bounding box center [276, 319] width 170 height 13
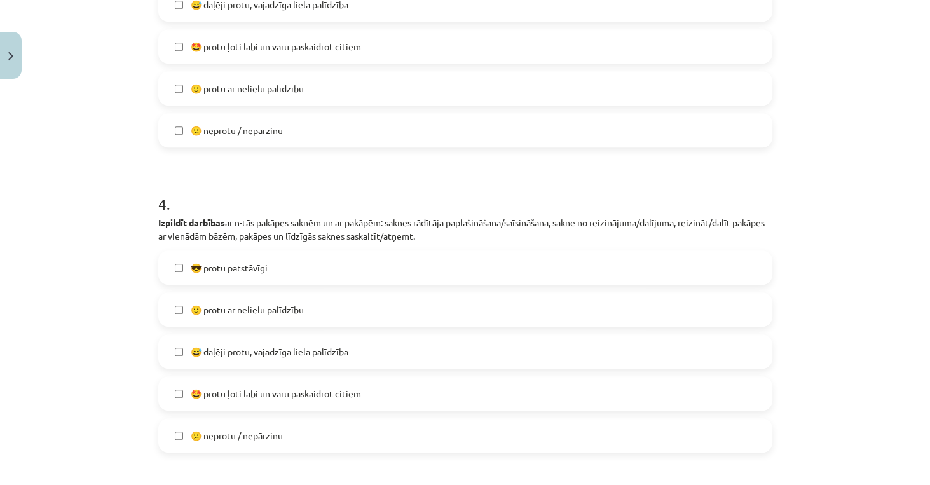
scroll to position [976, 0]
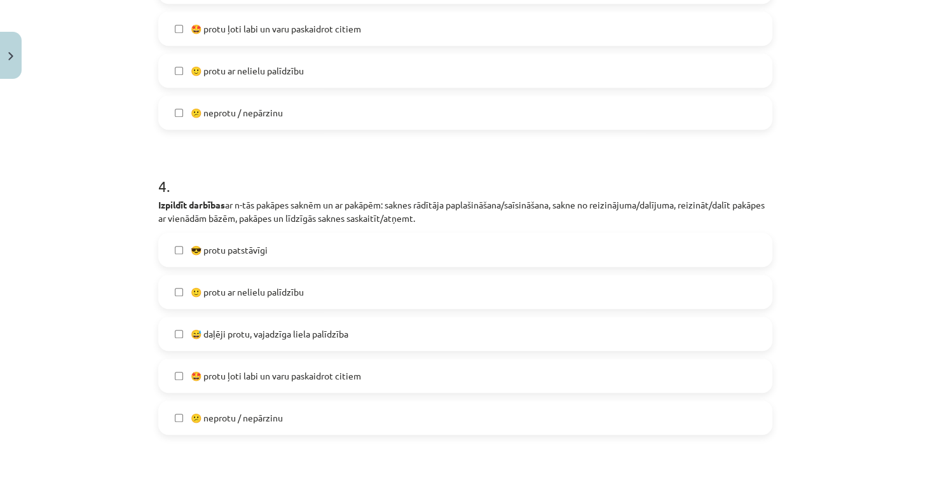
click at [182, 252] on label "😎 protu patstāvīgi" at bounding box center [465, 250] width 611 height 32
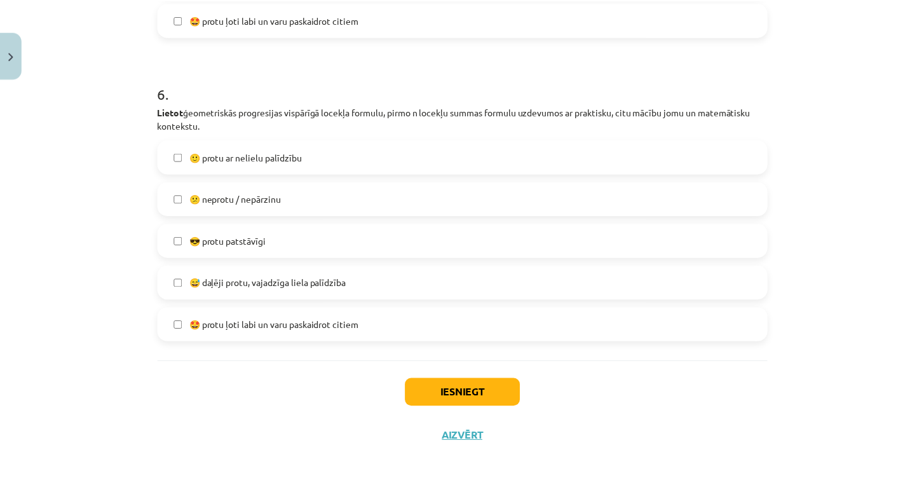
scroll to position [1669, 0]
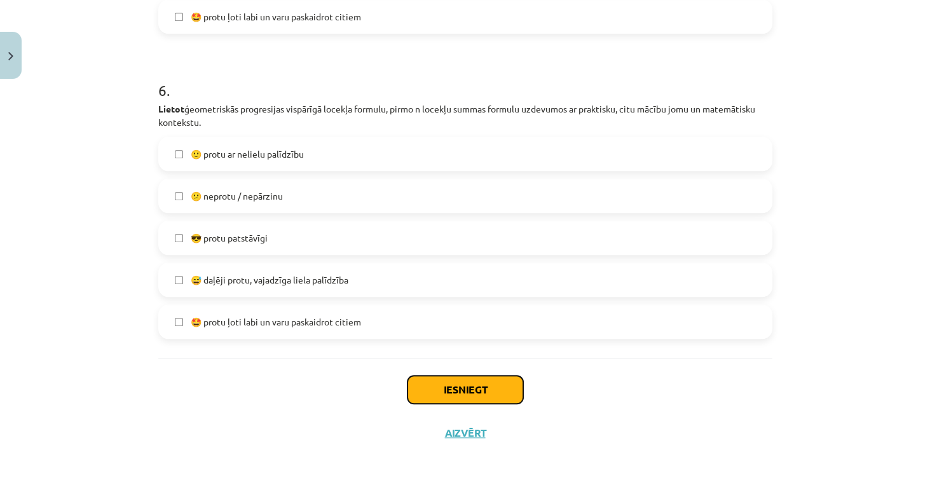
click at [454, 389] on button "Iesniegt" at bounding box center [465, 390] width 116 height 28
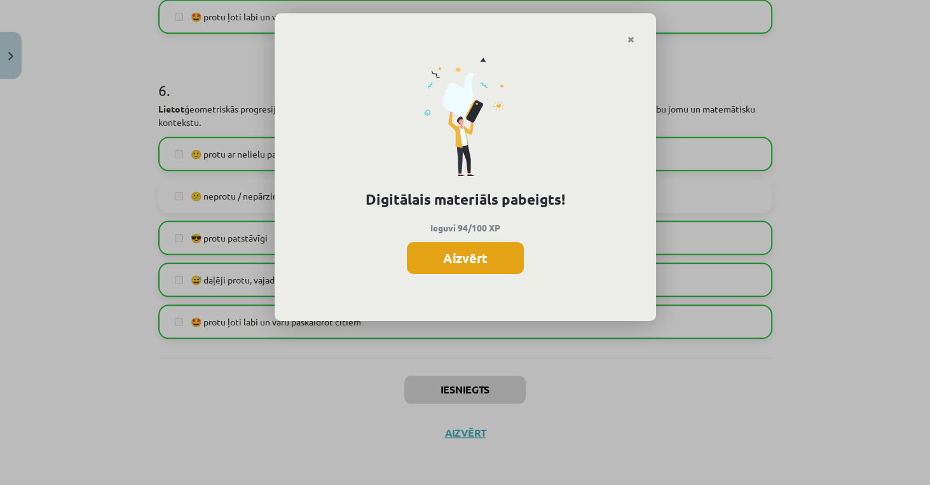
click at [470, 262] on button "Aizvērt" at bounding box center [465, 258] width 117 height 32
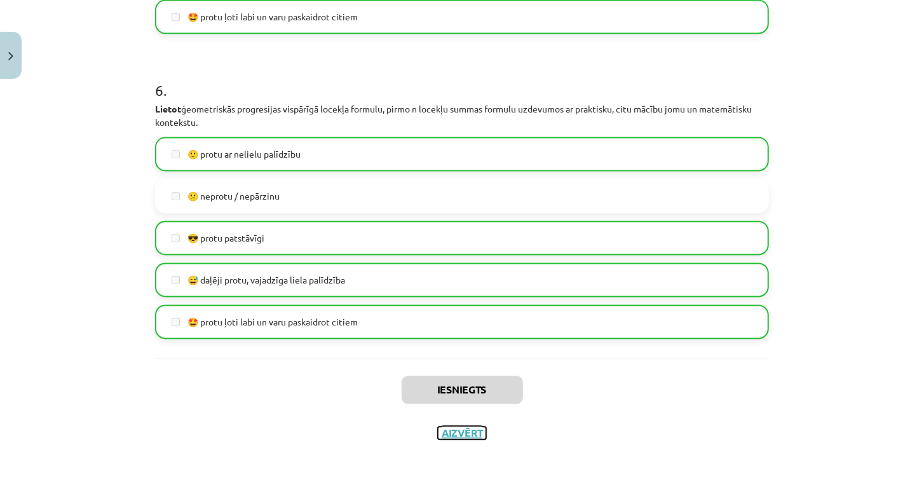
click at [458, 432] on button "Aizvērt" at bounding box center [462, 432] width 48 height 13
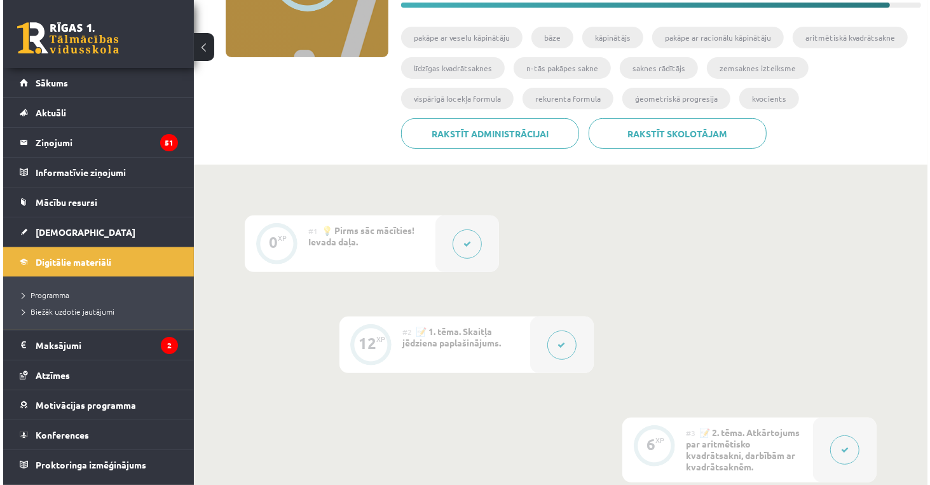
scroll to position [217, 0]
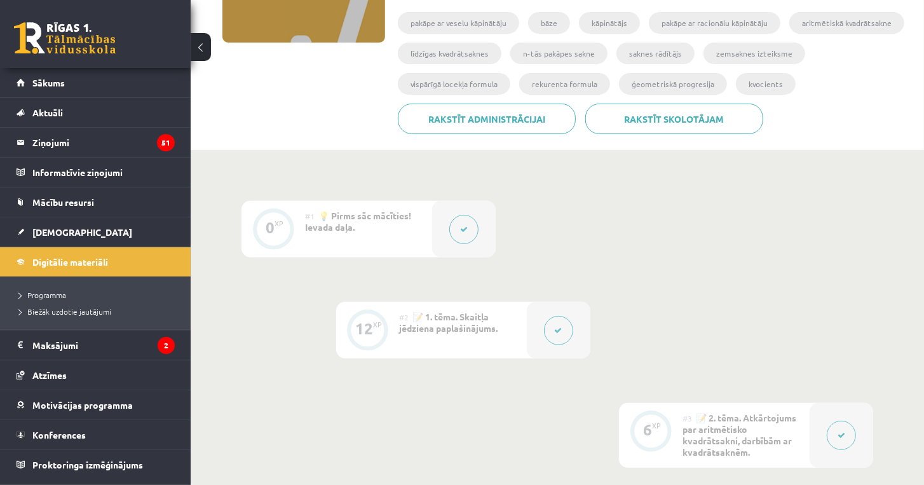
click at [451, 219] on div at bounding box center [464, 229] width 64 height 57
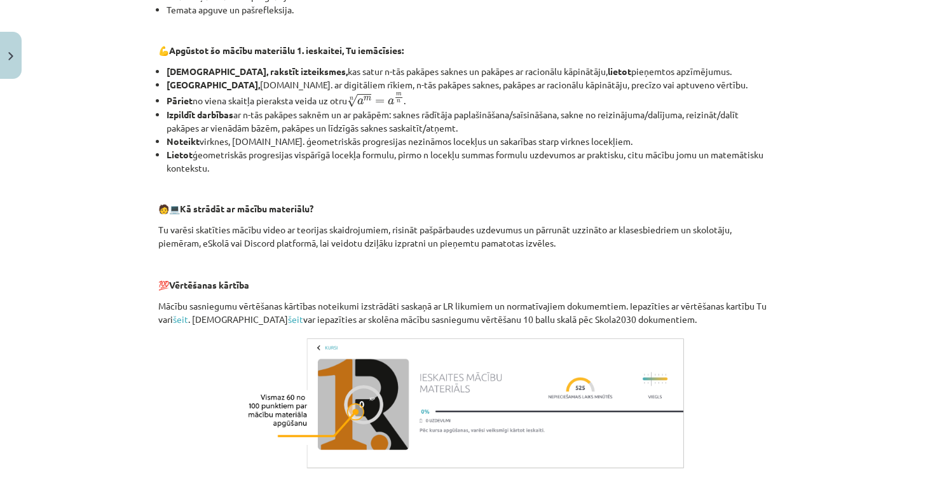
scroll to position [576, 0]
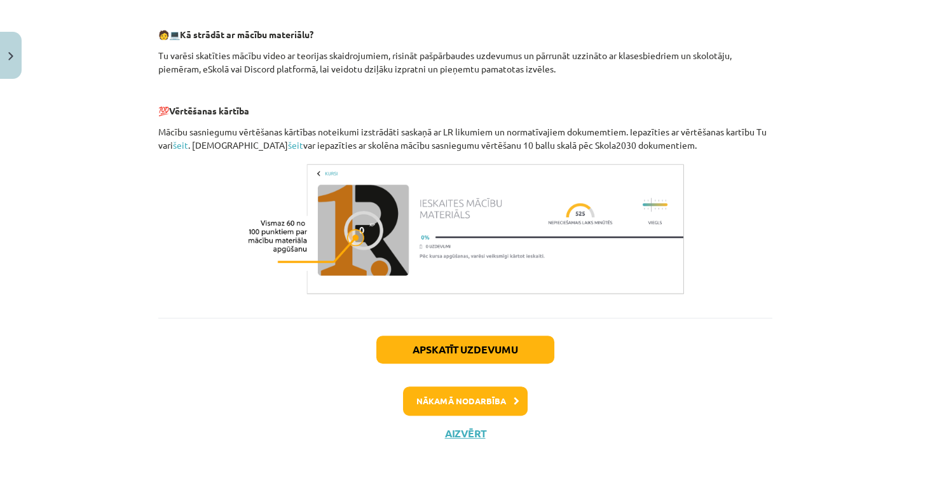
drag, startPoint x: 420, startPoint y: 238, endPoint x: 427, endPoint y: 239, distance: 7.1
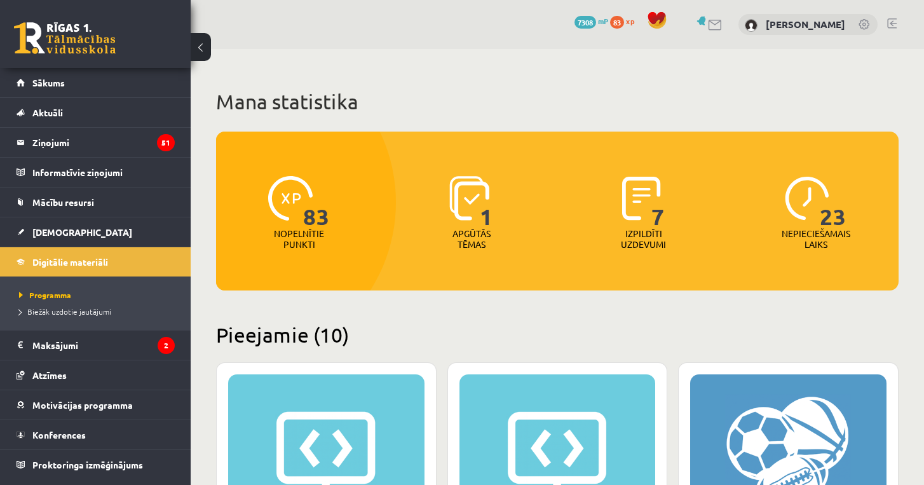
scroll to position [1021, 0]
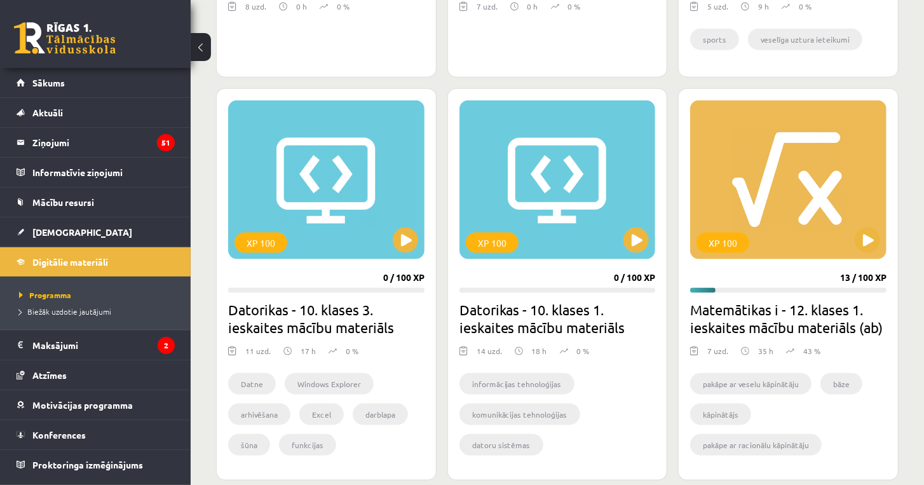
click at [62, 52] on link at bounding box center [65, 38] width 102 height 32
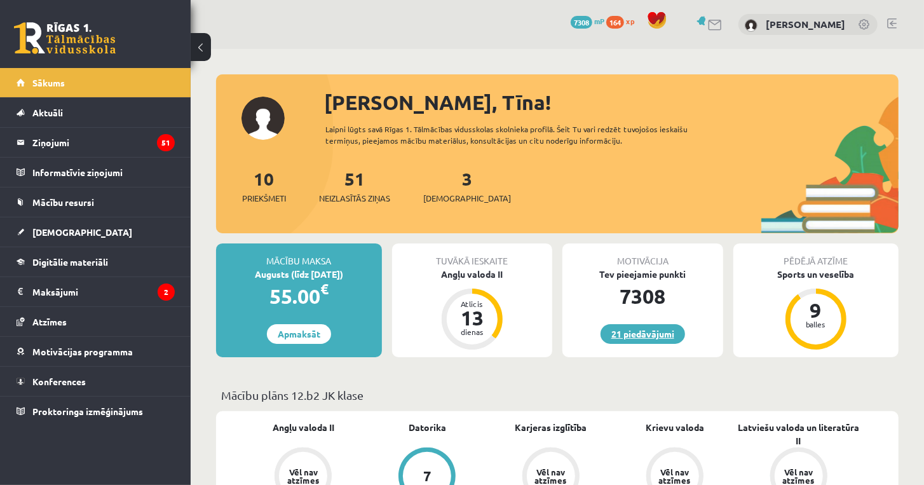
click at [627, 336] on link "21 piedāvājumi" at bounding box center [643, 334] width 85 height 20
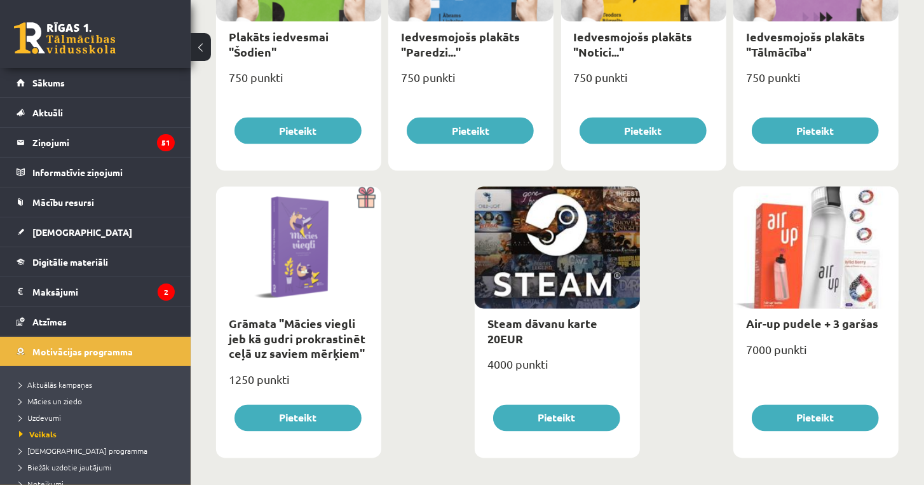
scroll to position [1467, 0]
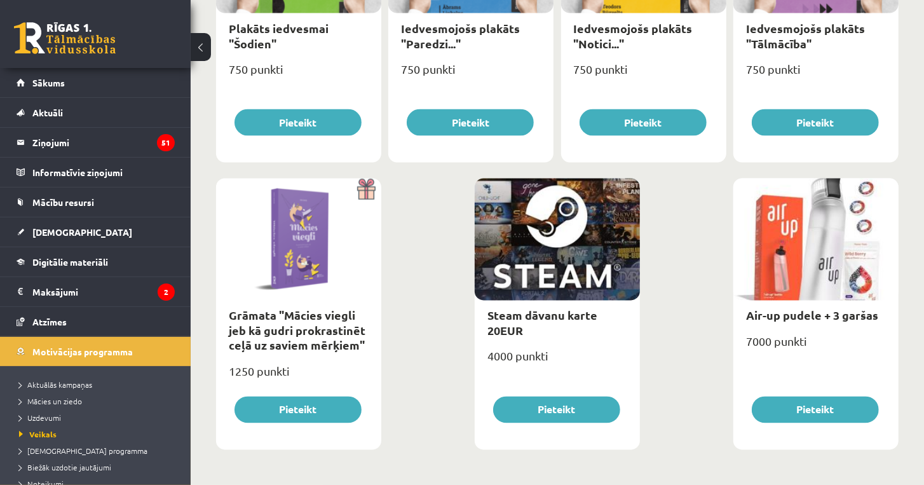
drag, startPoint x: 438, startPoint y: 363, endPoint x: 430, endPoint y: 369, distance: 9.2
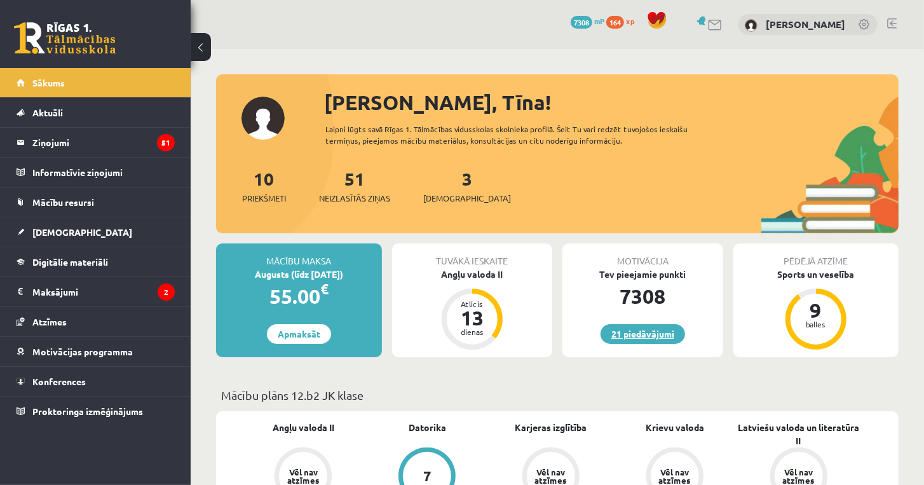
click at [641, 330] on link "21 piedāvājumi" at bounding box center [643, 334] width 85 height 20
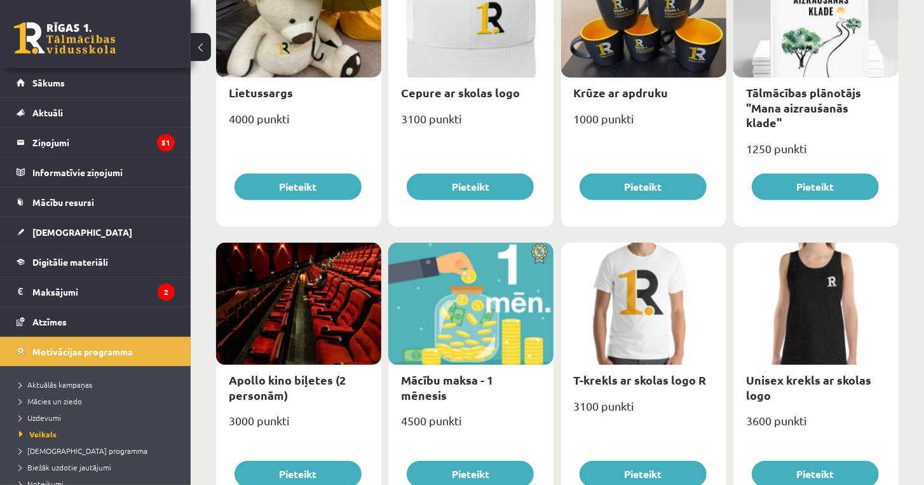
scroll to position [290, 0]
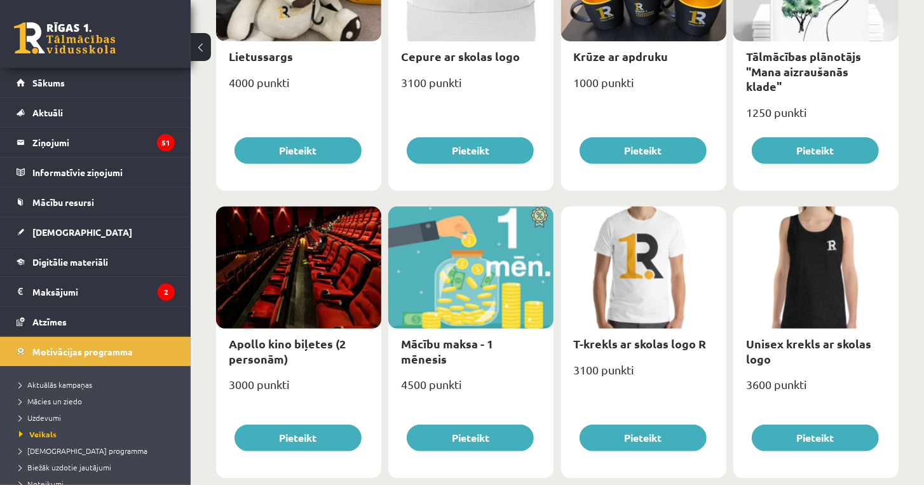
click at [74, 29] on link at bounding box center [65, 38] width 102 height 32
